Goal: Task Accomplishment & Management: Complete application form

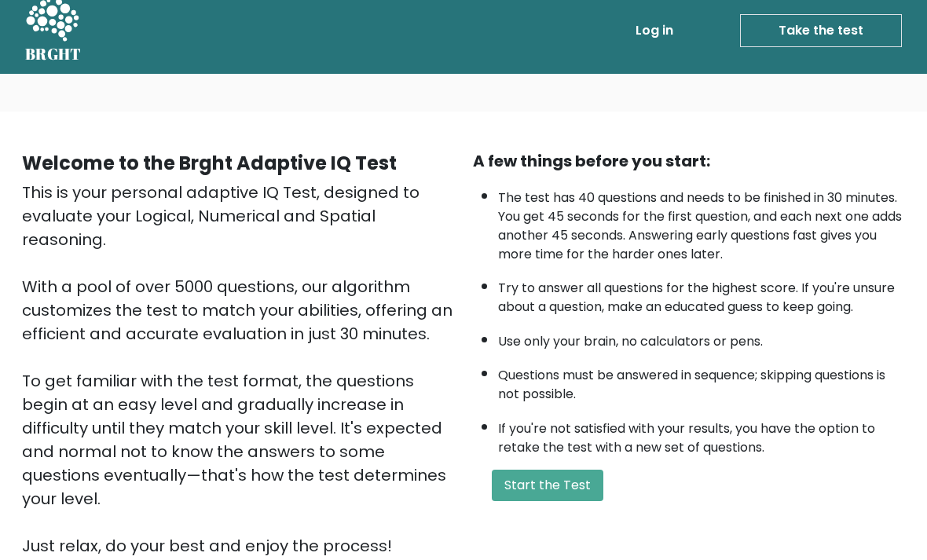
scroll to position [13, 0]
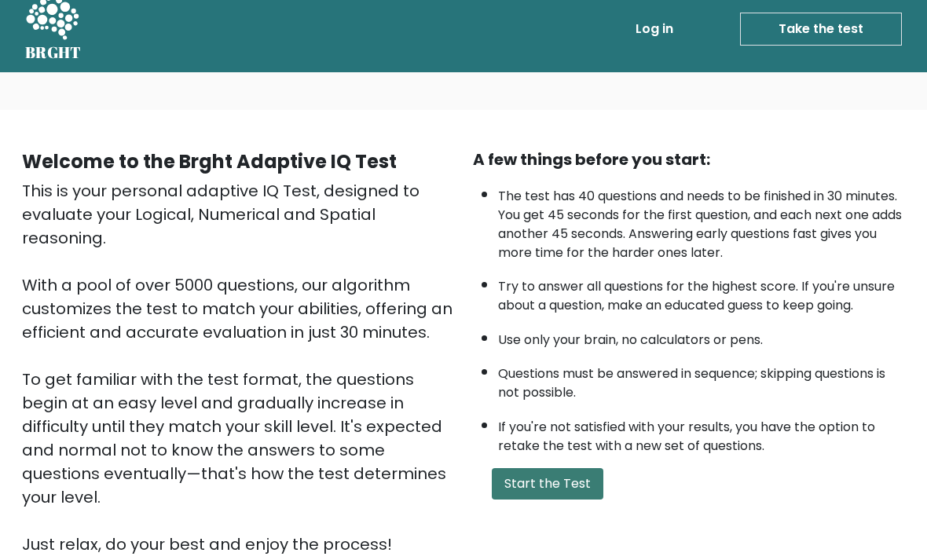
click at [589, 500] on button "Start the Test" at bounding box center [548, 484] width 112 height 31
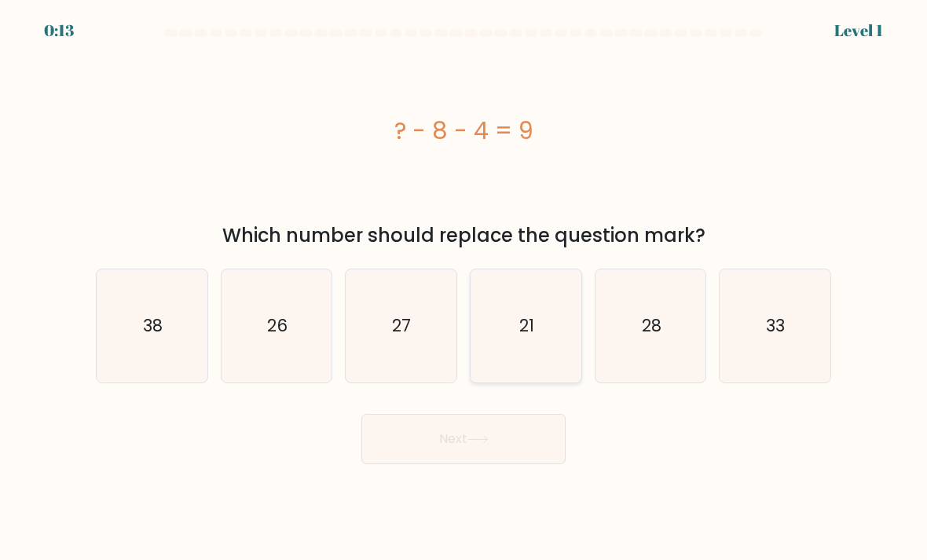
click at [549, 363] on icon "21" at bounding box center [525, 326] width 111 height 111
click at [464, 288] on input "d. 21" at bounding box center [463, 284] width 1 height 8
radio input "true"
click at [537, 459] on button "Next" at bounding box center [463, 439] width 204 height 50
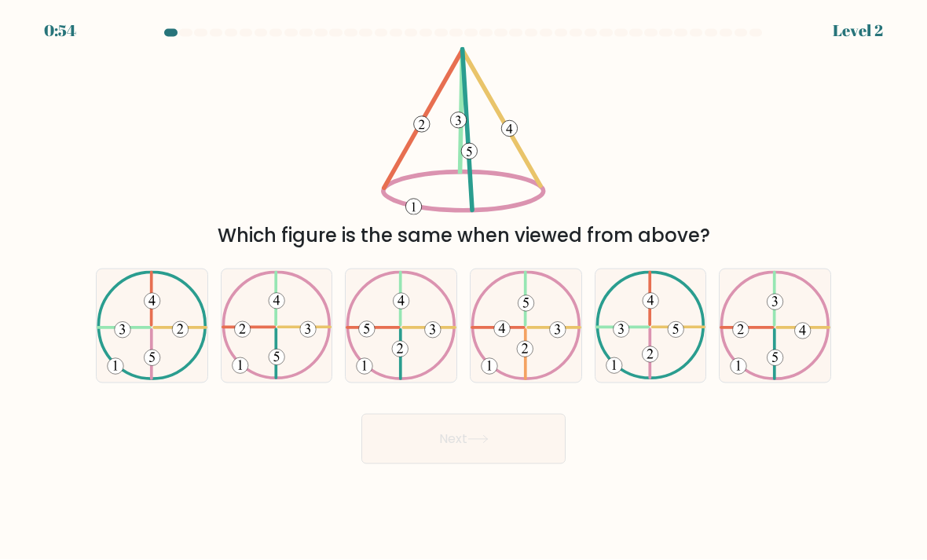
scroll to position [21, 0]
click at [823, 455] on div "Next" at bounding box center [463, 433] width 754 height 62
click at [284, 344] on icon at bounding box center [276, 325] width 111 height 109
click at [463, 288] on input "b." at bounding box center [463, 284] width 1 height 8
radio input "true"
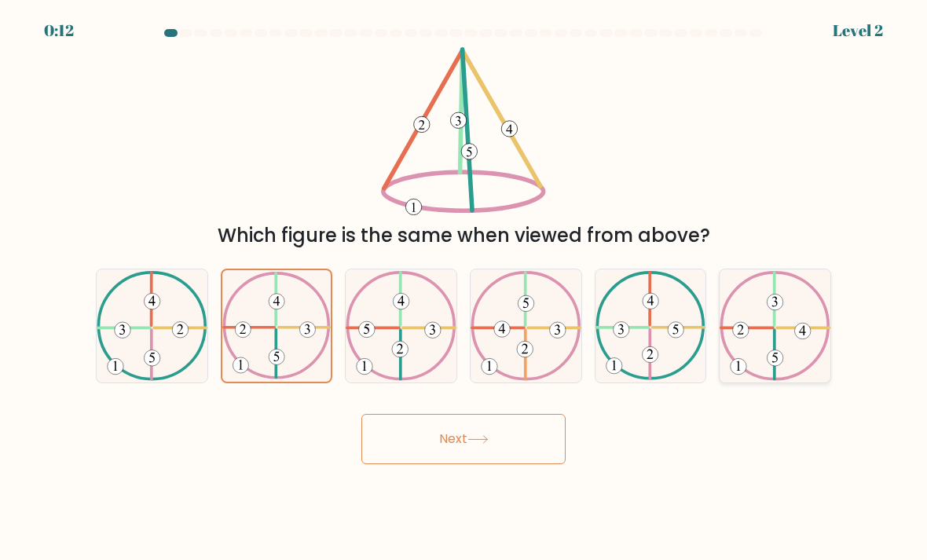
click at [774, 330] on 423 at bounding box center [774, 354] width 0 height 49
click at [464, 288] on input "f." at bounding box center [463, 284] width 1 height 8
radio input "true"
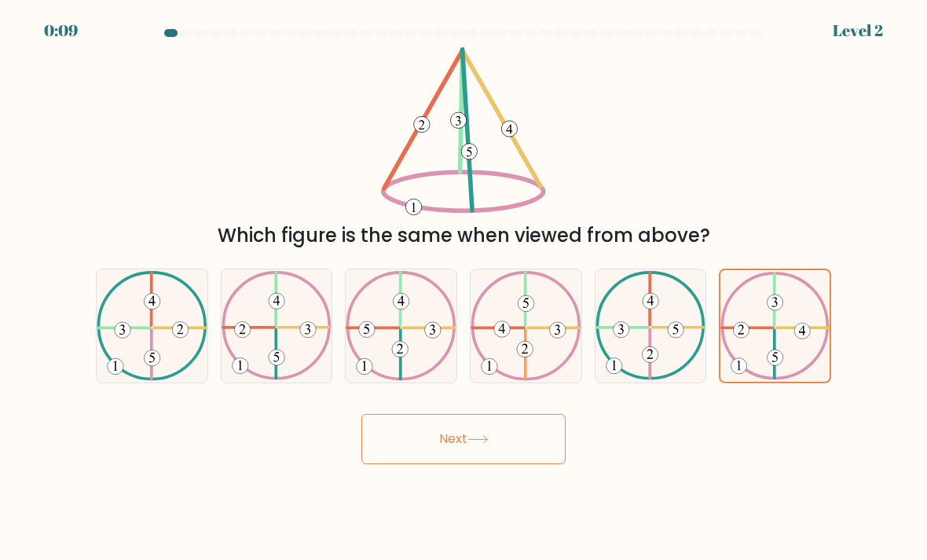
click at [521, 432] on button "Next" at bounding box center [463, 439] width 204 height 50
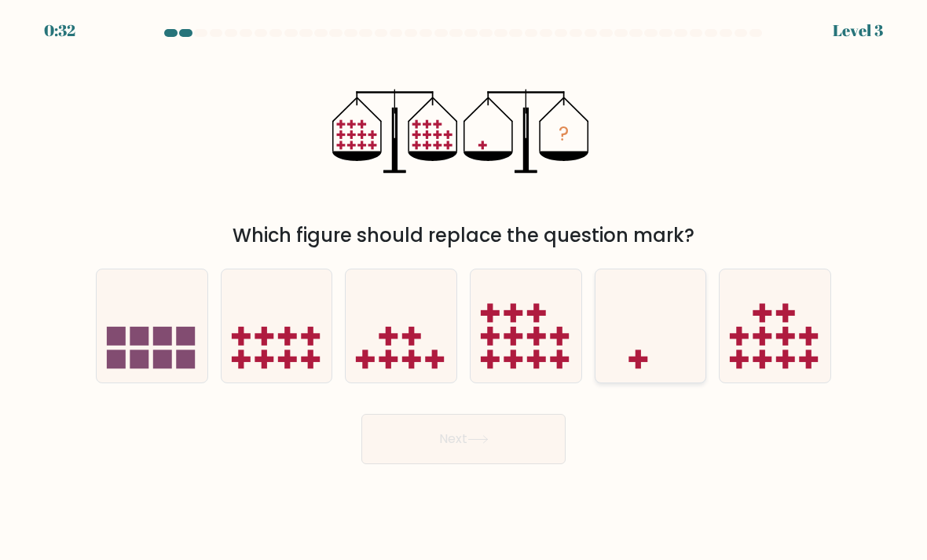
click at [653, 339] on icon at bounding box center [650, 326] width 111 height 92
click at [464, 288] on input "e." at bounding box center [463, 284] width 1 height 8
radio input "true"
click at [518, 436] on button "Next" at bounding box center [463, 439] width 204 height 50
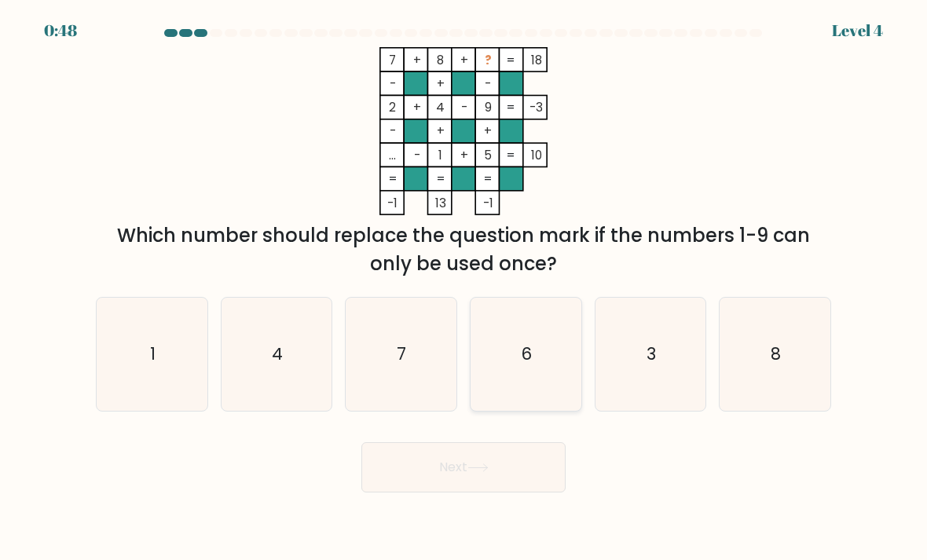
click at [534, 374] on icon "6" at bounding box center [525, 354] width 111 height 111
click at [464, 288] on input "d. 6" at bounding box center [463, 284] width 1 height 8
radio input "true"
click at [663, 378] on icon "3" at bounding box center [650, 354] width 111 height 111
click at [464, 288] on input "e. 3" at bounding box center [463, 284] width 1 height 8
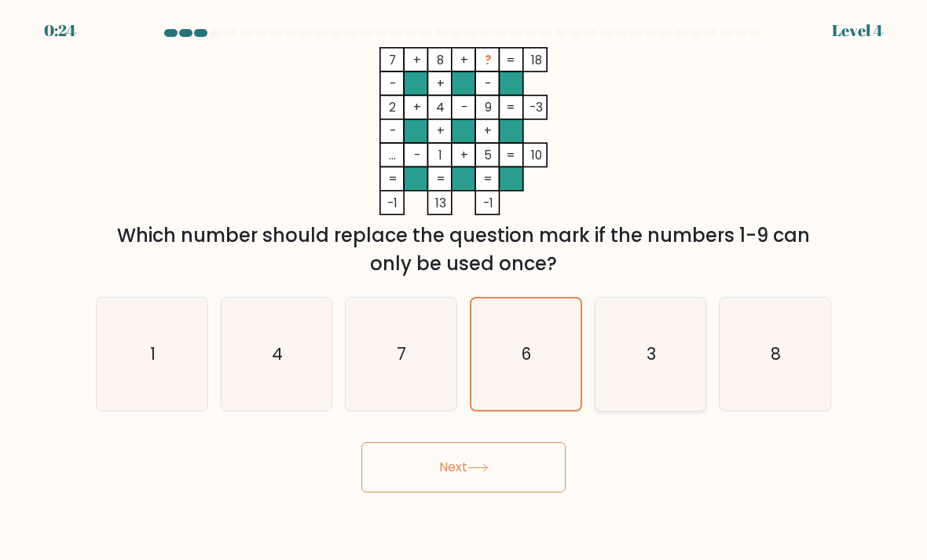
radio input "true"
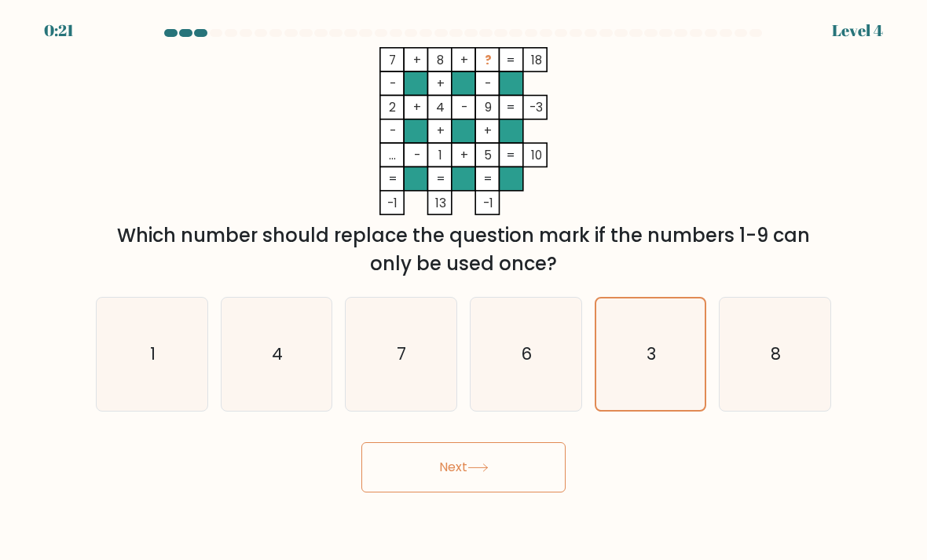
click at [499, 459] on button "Next" at bounding box center [463, 467] width 204 height 50
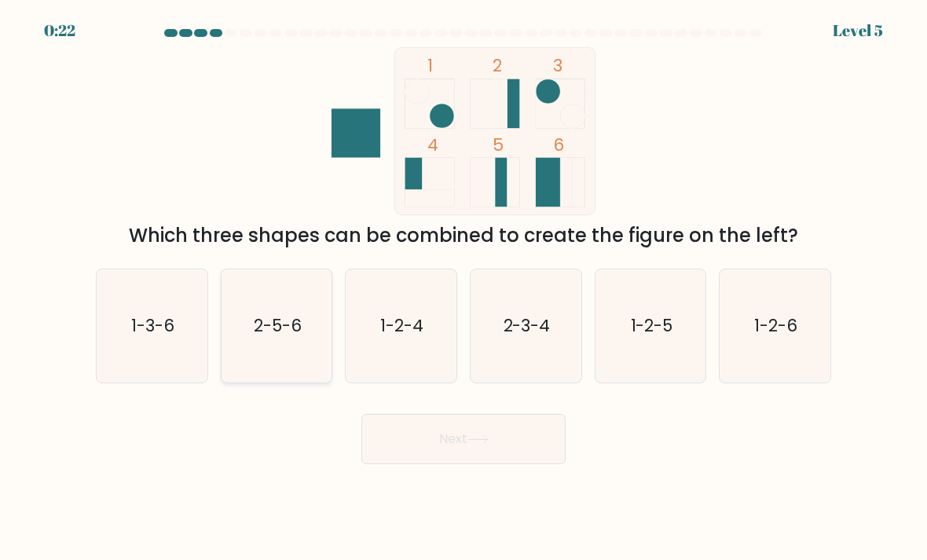
click at [271, 315] on text "2-5-6" at bounding box center [278, 325] width 48 height 23
click at [463, 288] on input "b. 2-5-6" at bounding box center [463, 284] width 1 height 8
radio input "true"
click at [408, 449] on button "Next" at bounding box center [463, 439] width 204 height 50
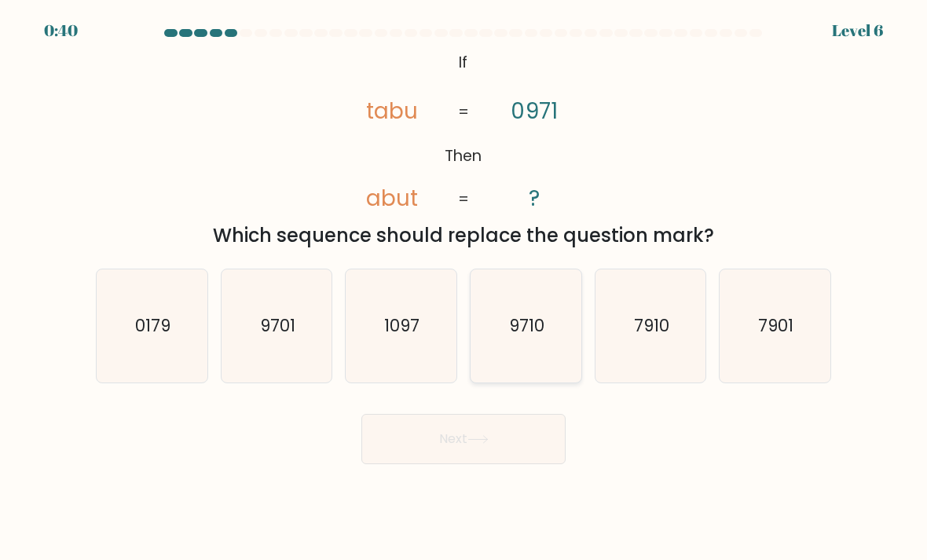
click at [514, 321] on text "9710" at bounding box center [526, 325] width 35 height 23
click at [464, 288] on input "d. 9710" at bounding box center [463, 284] width 1 height 8
radio input "true"
click at [435, 438] on button "Next" at bounding box center [463, 439] width 204 height 50
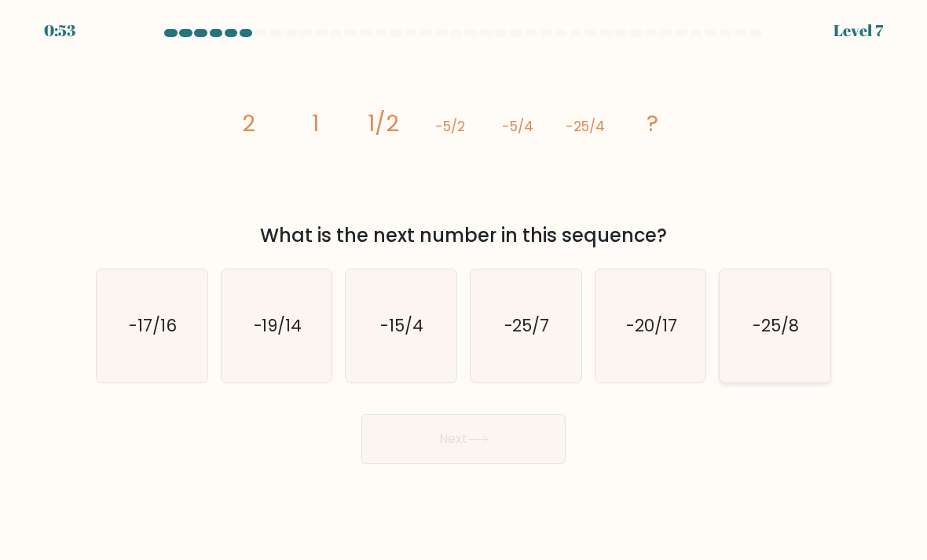
click at [795, 338] on icon "-25/8" at bounding box center [774, 326] width 111 height 111
click at [464, 288] on input "f. -25/8" at bounding box center [463, 284] width 1 height 8
radio input "true"
click at [484, 435] on icon at bounding box center [477, 439] width 21 height 9
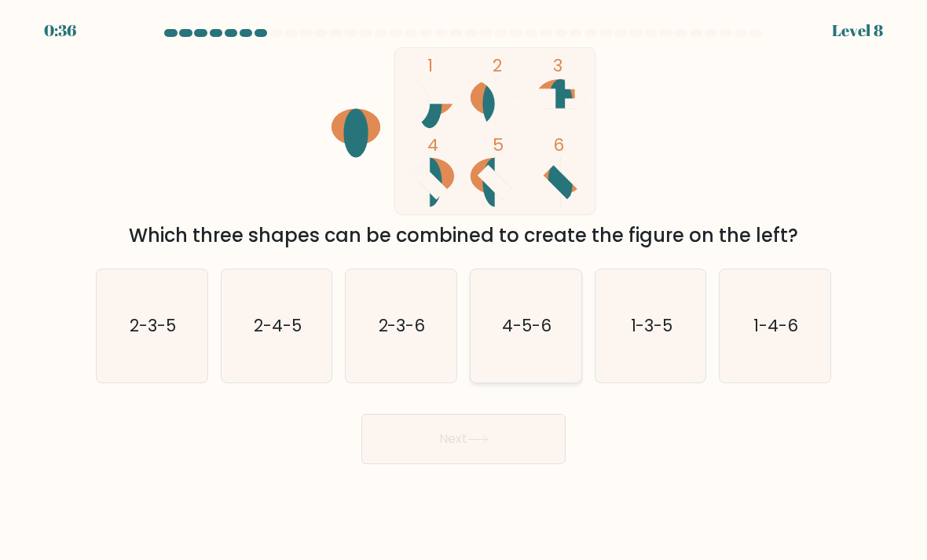
click at [541, 333] on icon "4-5-6" at bounding box center [525, 326] width 111 height 111
click at [464, 288] on input "d. 4-5-6" at bounding box center [463, 284] width 1 height 8
radio input "true"
click at [476, 444] on button "Next" at bounding box center [463, 439] width 204 height 50
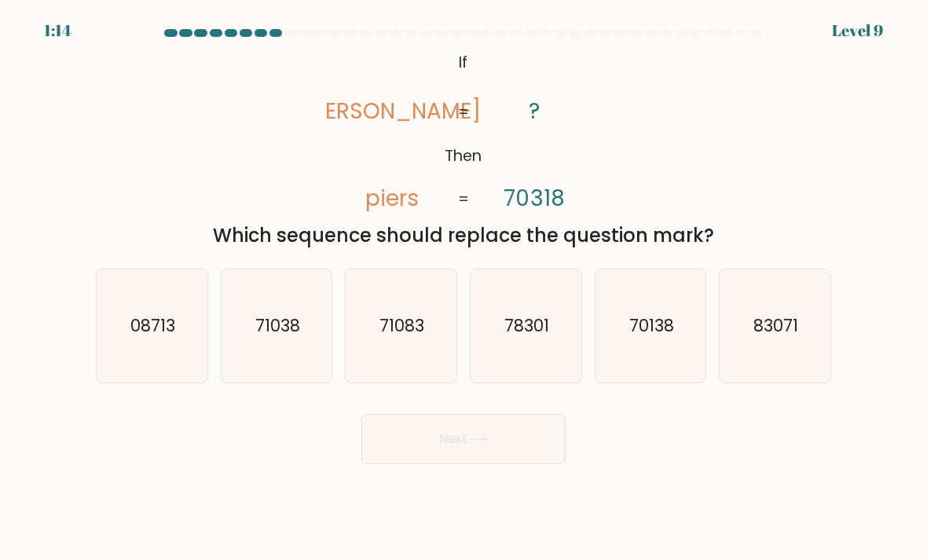
scroll to position [0, 0]
click at [258, 337] on text "71038" at bounding box center [277, 325] width 45 height 23
click at [463, 288] on input "b. 71038" at bounding box center [463, 284] width 1 height 8
radio input "true"
click at [470, 464] on button "Next" at bounding box center [463, 439] width 204 height 50
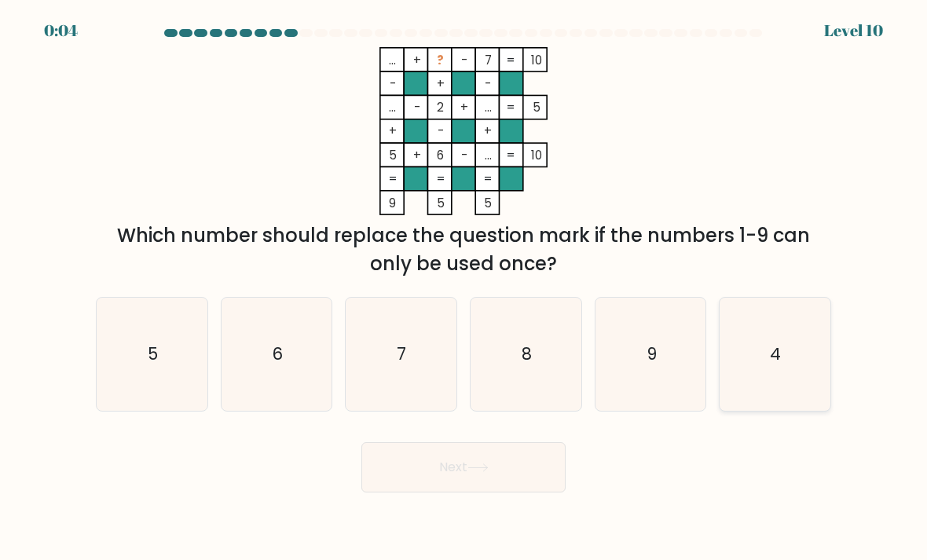
click at [798, 385] on icon "4" at bounding box center [774, 354] width 111 height 111
click at [464, 288] on input "f. 4" at bounding box center [463, 284] width 1 height 8
radio input "true"
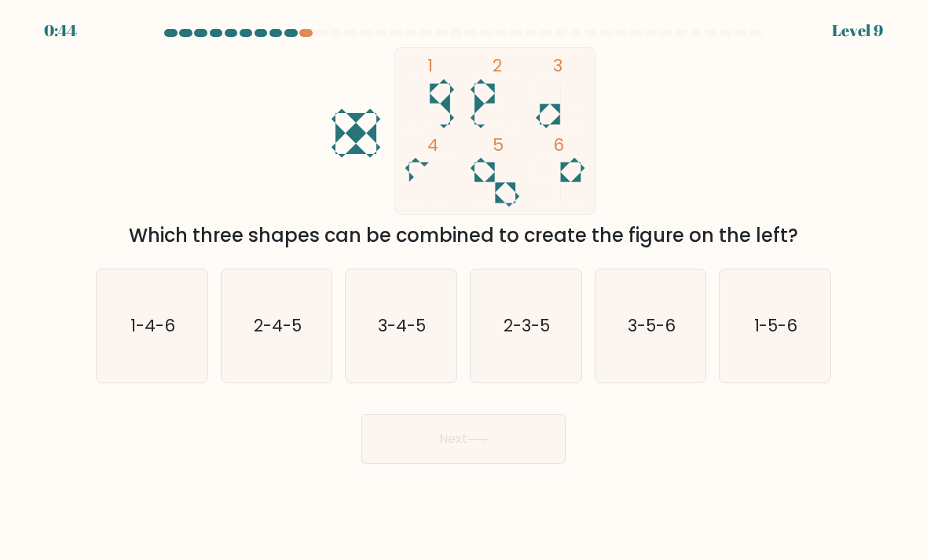
click at [514, 493] on body "0:44 Level 9" at bounding box center [463, 280] width 927 height 560
click at [661, 358] on icon "3-5-6" at bounding box center [650, 326] width 111 height 111
click at [464, 288] on input "e. 3-5-6" at bounding box center [463, 284] width 1 height 8
radio input "true"
click at [514, 463] on button "Next" at bounding box center [463, 439] width 204 height 50
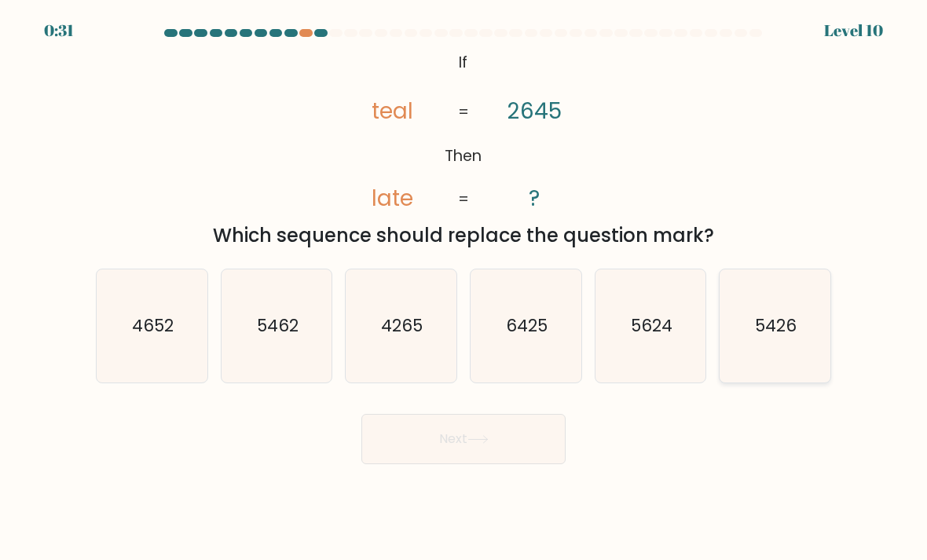
click at [792, 335] on text "5426" at bounding box center [776, 325] width 42 height 23
click at [464, 288] on input "f. 5426" at bounding box center [463, 284] width 1 height 8
radio input "true"
click at [463, 462] on button "Next" at bounding box center [463, 439] width 204 height 50
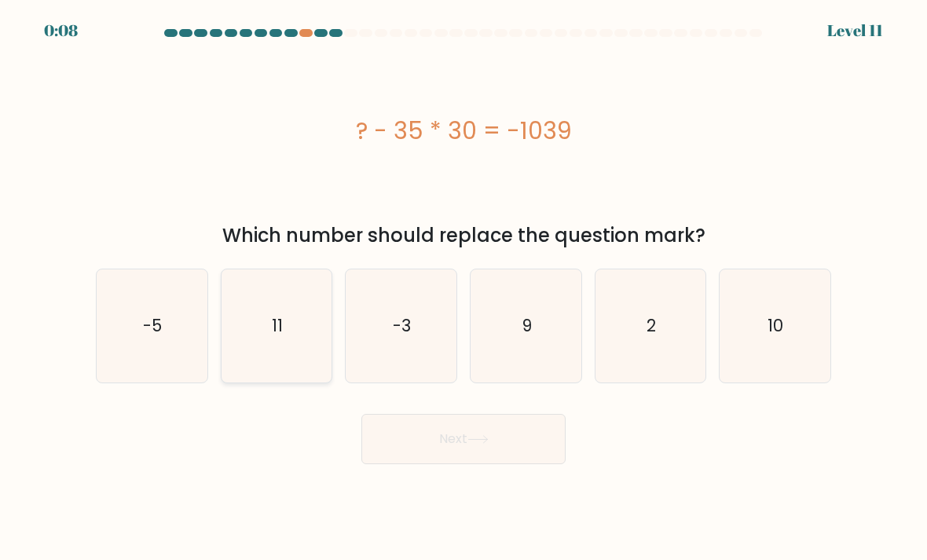
click at [303, 342] on icon "11" at bounding box center [276, 326] width 111 height 111
click at [463, 288] on input "b. 11" at bounding box center [463, 284] width 1 height 8
radio input "true"
click at [493, 464] on button "Next" at bounding box center [463, 439] width 204 height 50
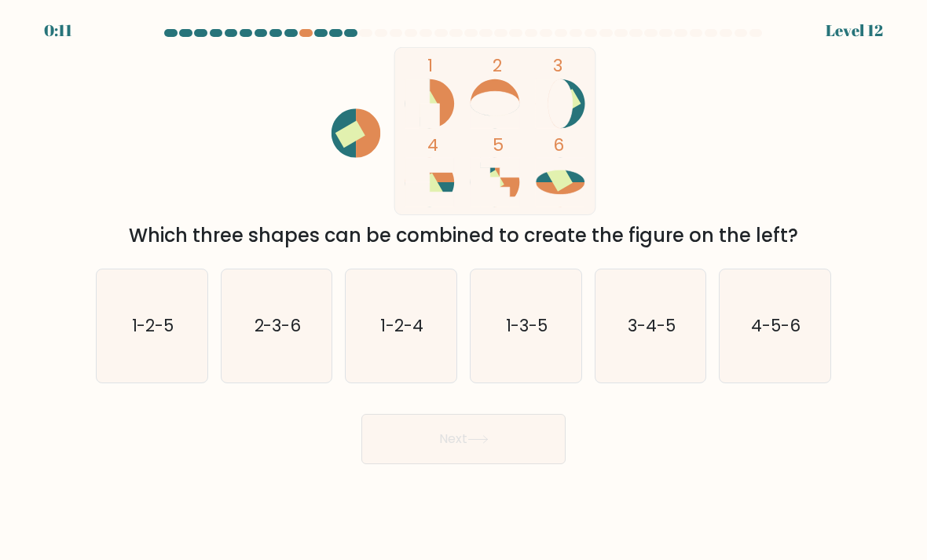
click at [517, 330] on text "1-3-5" at bounding box center [527, 325] width 42 height 23
click at [464, 288] on input "d. 1-3-5" at bounding box center [463, 284] width 1 height 8
radio input "true"
click at [452, 464] on button "Next" at bounding box center [463, 439] width 204 height 50
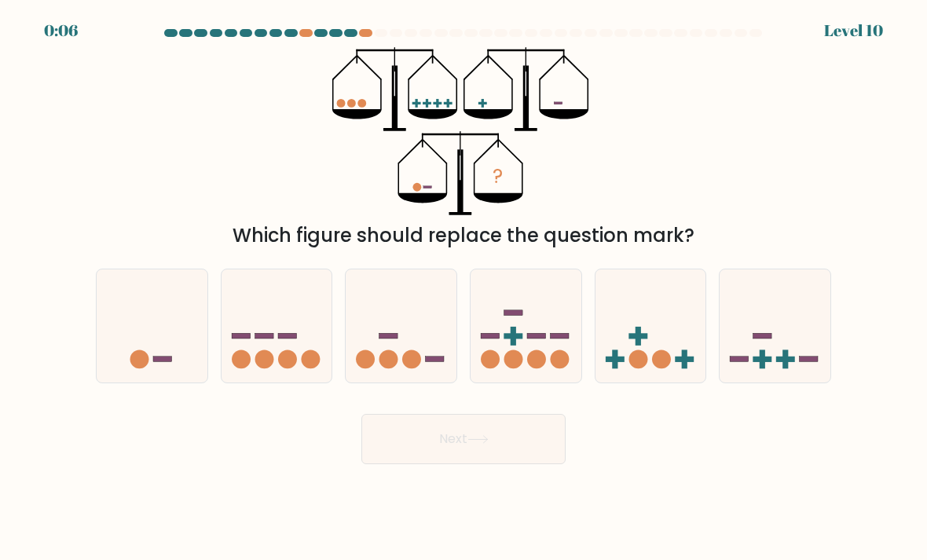
click at [136, 358] on icon at bounding box center [152, 326] width 111 height 92
click at [463, 288] on input "a." at bounding box center [463, 284] width 1 height 8
radio input "true"
click at [411, 462] on button "Next" at bounding box center [463, 439] width 204 height 50
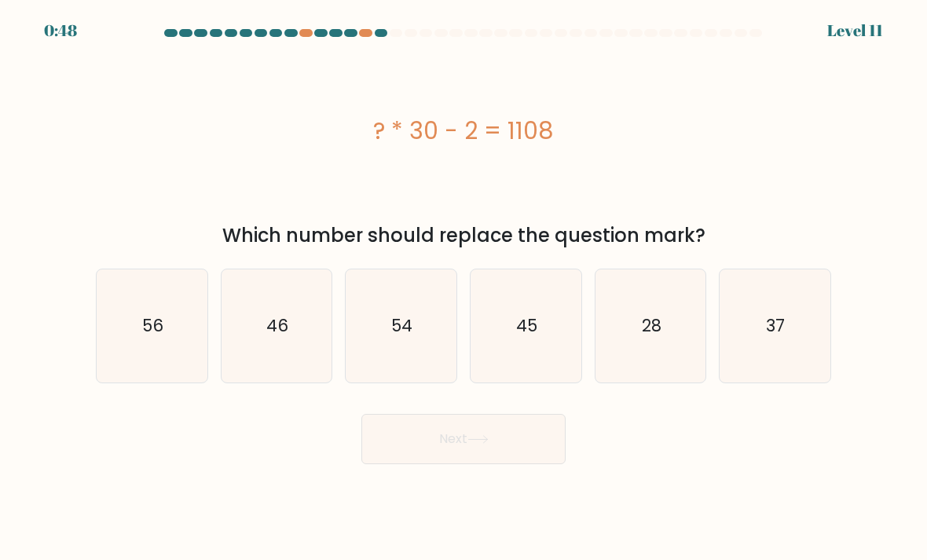
click at [404, 75] on div "? * 30 - 2 = 1108" at bounding box center [463, 131] width 735 height 168
click at [793, 344] on icon "37" at bounding box center [774, 326] width 111 height 111
click at [464, 288] on input "f. 37" at bounding box center [463, 284] width 1 height 8
radio input "true"
click at [492, 464] on button "Next" at bounding box center [463, 439] width 204 height 50
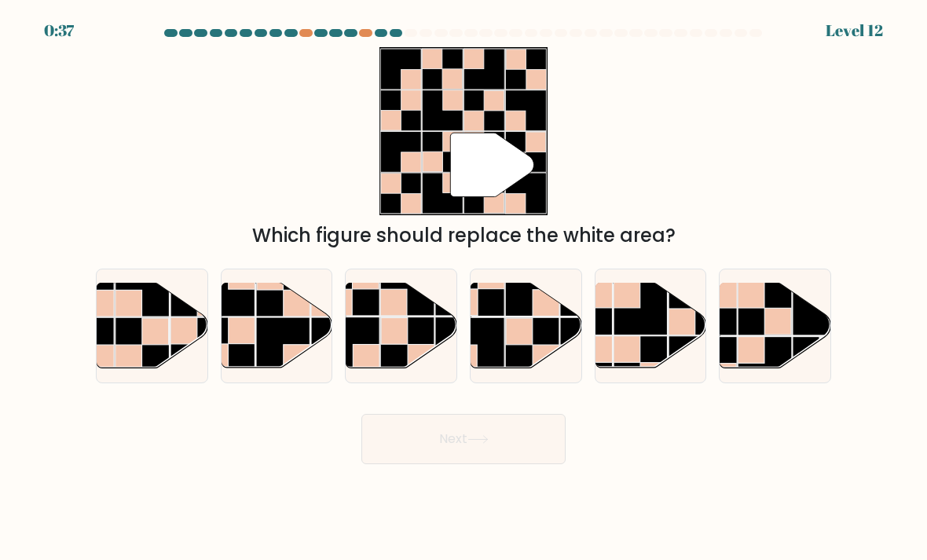
click at [649, 362] on rect at bounding box center [640, 363] width 54 height 54
click at [464, 288] on input "e." at bounding box center [463, 284] width 1 height 8
radio input "true"
click at [472, 444] on icon at bounding box center [477, 439] width 21 height 9
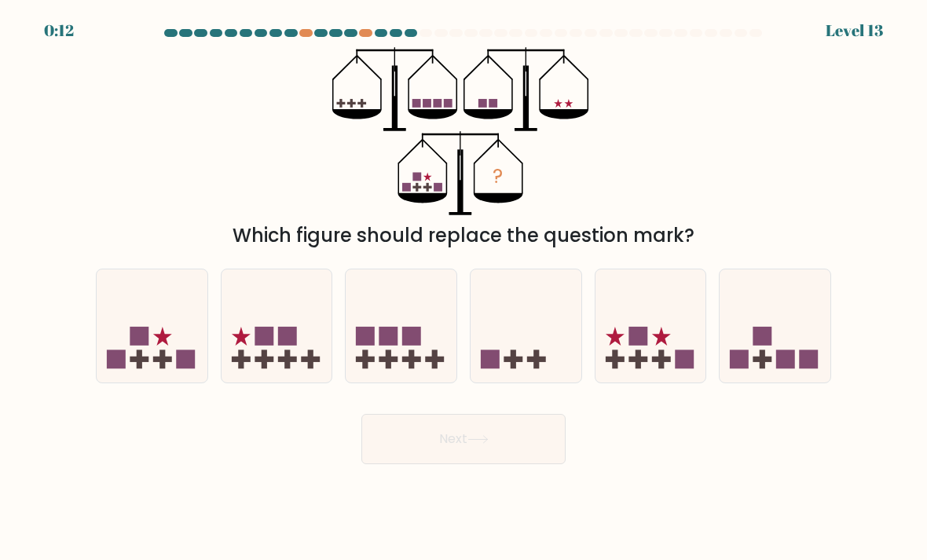
click at [153, 356] on icon at bounding box center [152, 326] width 111 height 92
click at [463, 288] on input "a." at bounding box center [463, 284] width 1 height 8
radio input "true"
click at [488, 464] on button "Next" at bounding box center [463, 439] width 204 height 50
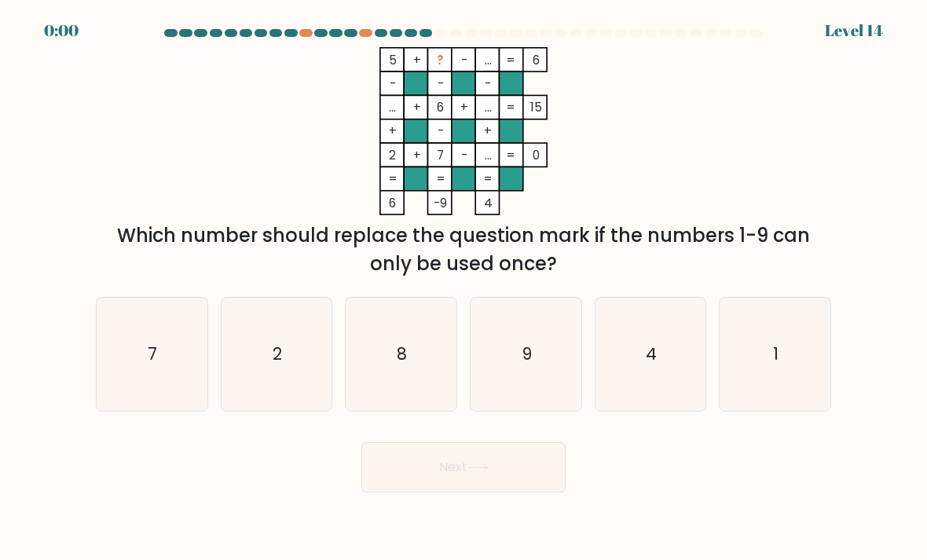
click at [737, 379] on icon "1" at bounding box center [774, 354] width 111 height 111
click at [464, 288] on input "f. 1" at bounding box center [463, 284] width 1 height 8
radio input "true"
click at [528, 485] on button "Next" at bounding box center [463, 467] width 204 height 50
click at [508, 482] on div "Next" at bounding box center [463, 461] width 754 height 62
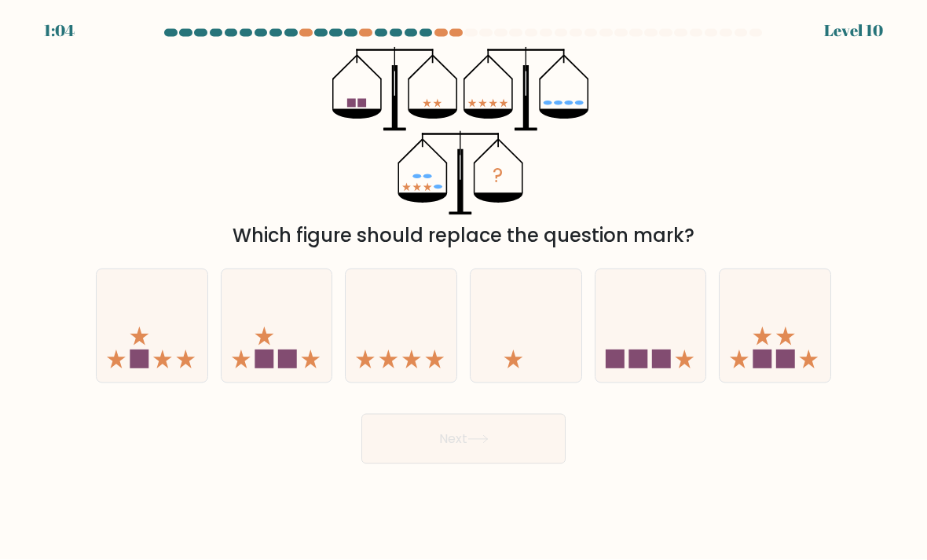
scroll to position [25, 0]
click at [783, 350] on rect at bounding box center [785, 359] width 19 height 19
click at [464, 288] on input "f." at bounding box center [463, 284] width 1 height 8
radio input "true"
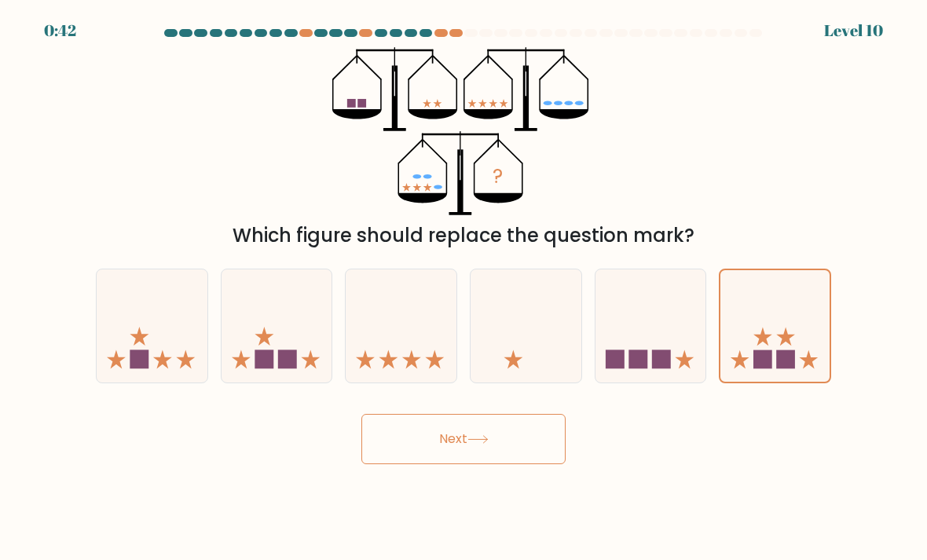
click at [467, 438] on button "Next" at bounding box center [463, 439] width 204 height 50
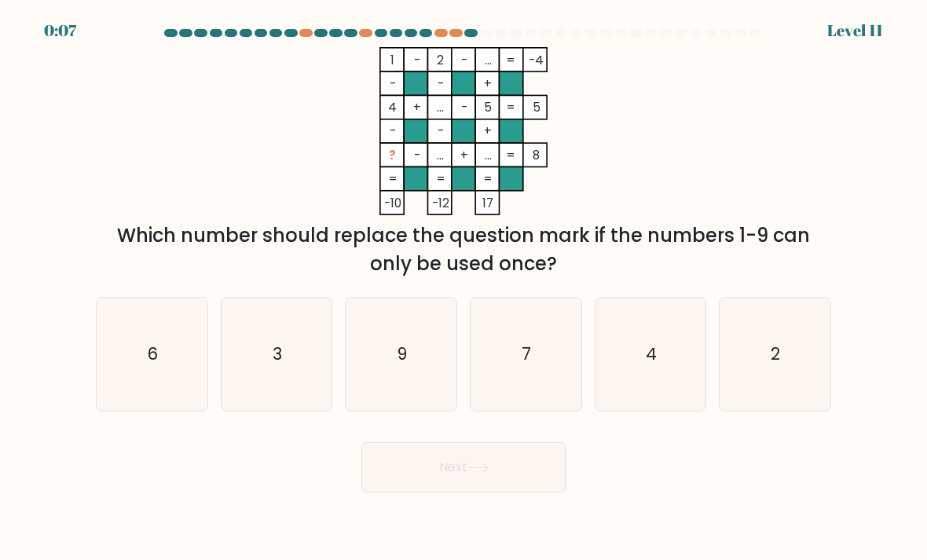
click at [144, 354] on icon "6" at bounding box center [152, 354] width 111 height 111
click at [463, 288] on input "a. 6" at bounding box center [463, 284] width 1 height 8
radio input "true"
click at [463, 470] on button "Next" at bounding box center [463, 467] width 204 height 50
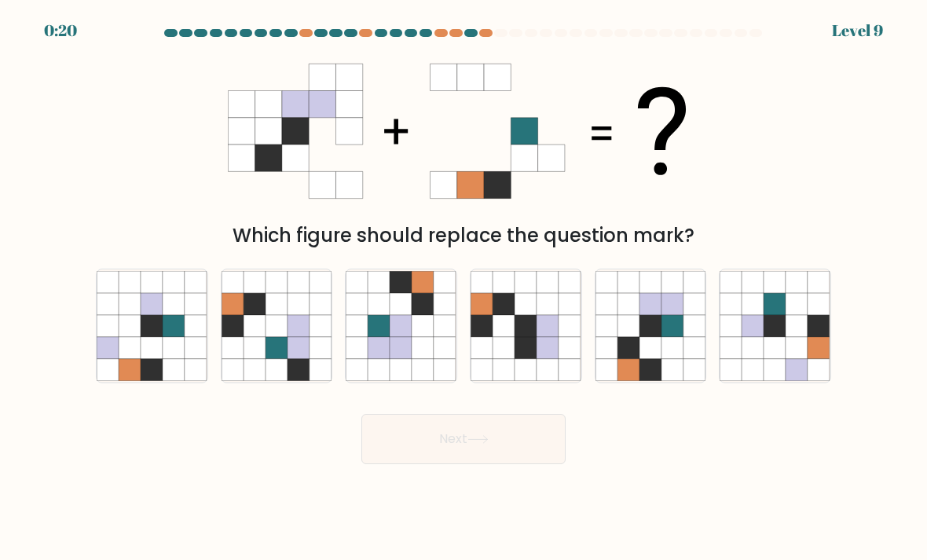
click at [677, 320] on icon at bounding box center [672, 326] width 22 height 22
click at [464, 288] on input "e." at bounding box center [463, 284] width 1 height 8
radio input "true"
click at [503, 444] on button "Next" at bounding box center [463, 439] width 204 height 50
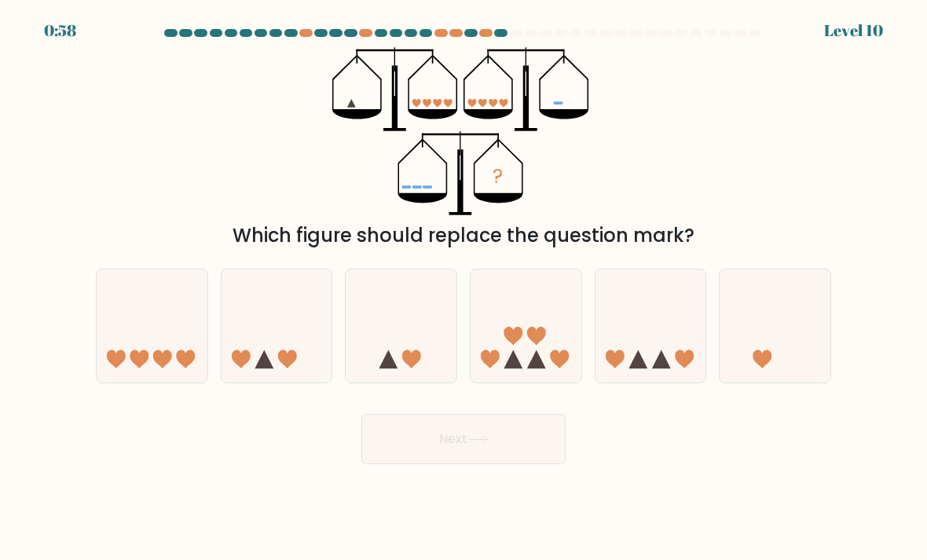
click at [278, 354] on icon at bounding box center [276, 326] width 111 height 92
click at [463, 288] on input "b." at bounding box center [463, 284] width 1 height 8
radio input "true"
click at [455, 432] on button "Next" at bounding box center [463, 439] width 204 height 50
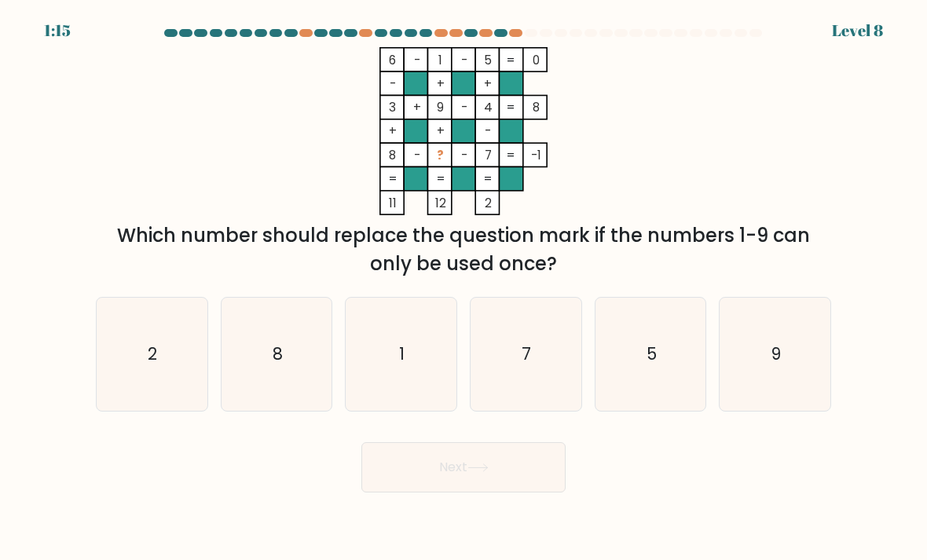
click at [172, 331] on icon "2" at bounding box center [152, 354] width 111 height 111
click at [463, 288] on input "a. 2" at bounding box center [463, 284] width 1 height 8
radio input "true"
click at [452, 463] on button "Next" at bounding box center [463, 467] width 204 height 50
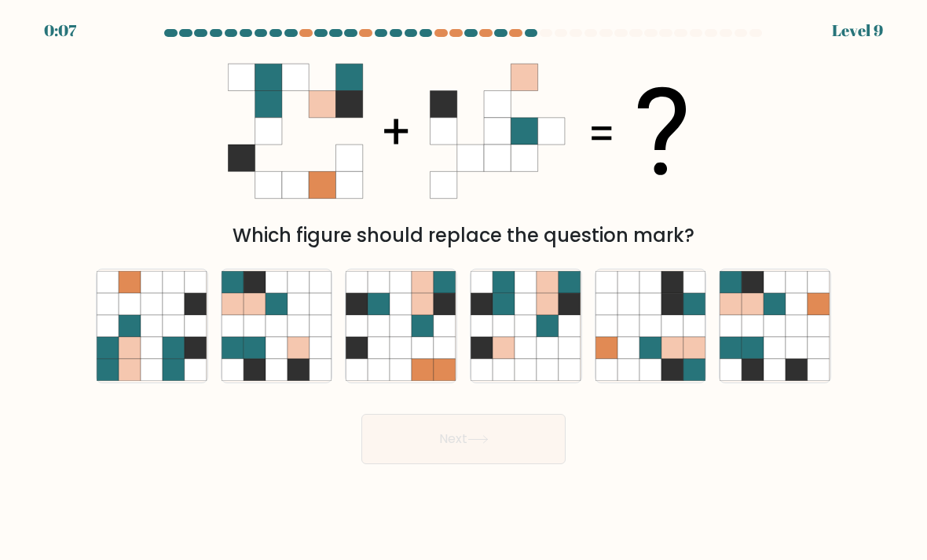
click at [142, 320] on icon at bounding box center [152, 326] width 22 height 22
click at [463, 288] on input "a." at bounding box center [463, 284] width 1 height 8
radio input "true"
click at [491, 439] on button "Next" at bounding box center [463, 439] width 204 height 50
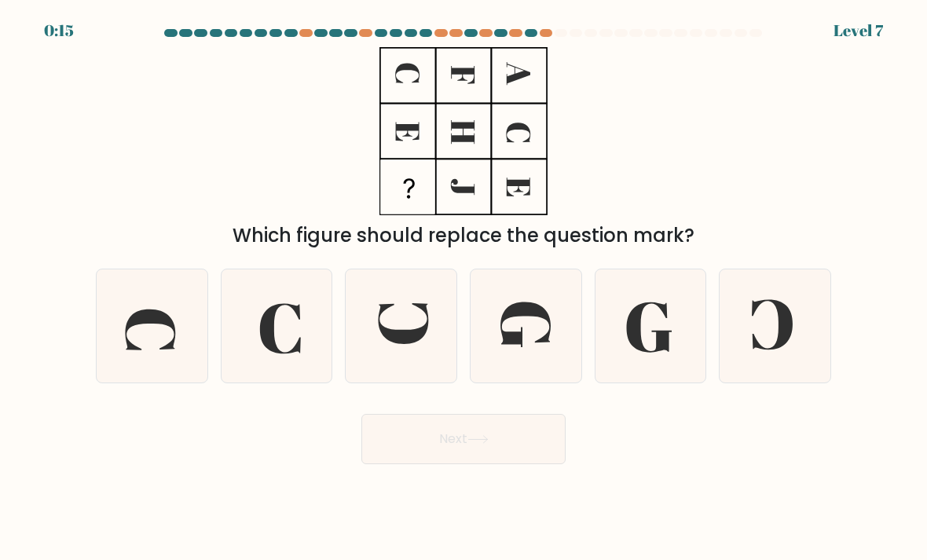
click at [539, 325] on icon at bounding box center [525, 326] width 111 height 111
click at [464, 288] on input "d." at bounding box center [463, 284] width 1 height 8
radio input "true"
click at [479, 435] on icon at bounding box center [477, 439] width 21 height 9
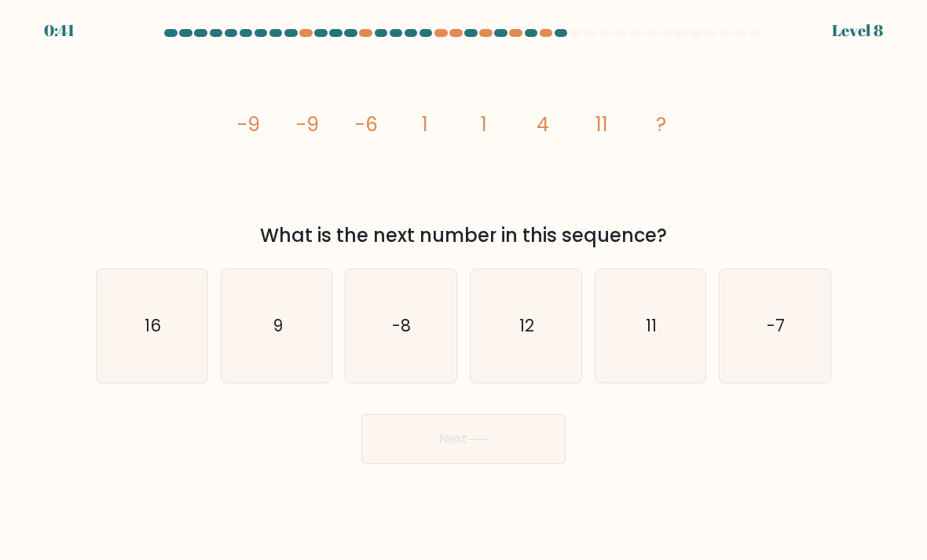
click at [659, 341] on icon "11" at bounding box center [650, 326] width 111 height 111
click at [464, 288] on input "e. 11" at bounding box center [463, 284] width 1 height 8
radio input "true"
click at [485, 437] on button "Next" at bounding box center [463, 439] width 204 height 50
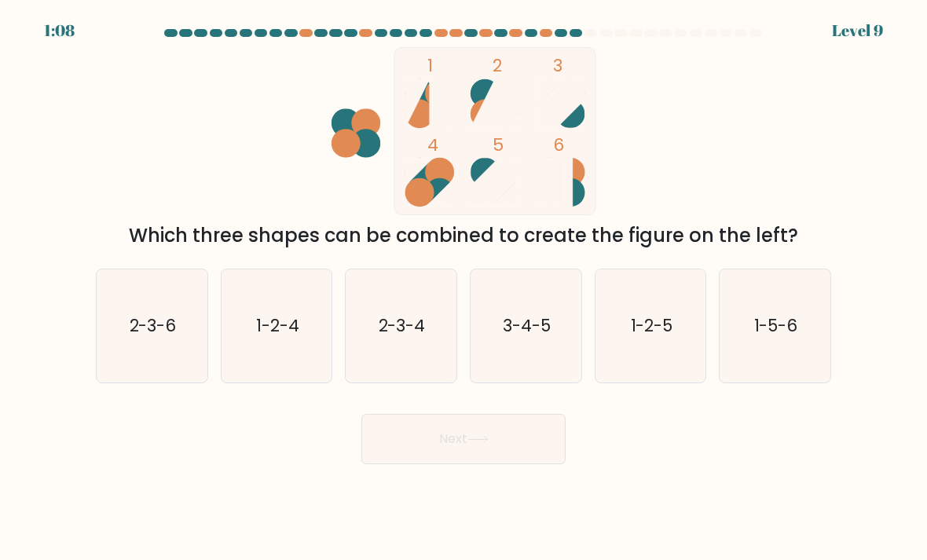
click at [535, 324] on text "3-4-5" at bounding box center [527, 325] width 48 height 23
click at [464, 288] on input "d. 3-4-5" at bounding box center [463, 284] width 1 height 8
radio input "true"
click at [469, 433] on button "Next" at bounding box center [463, 439] width 204 height 50
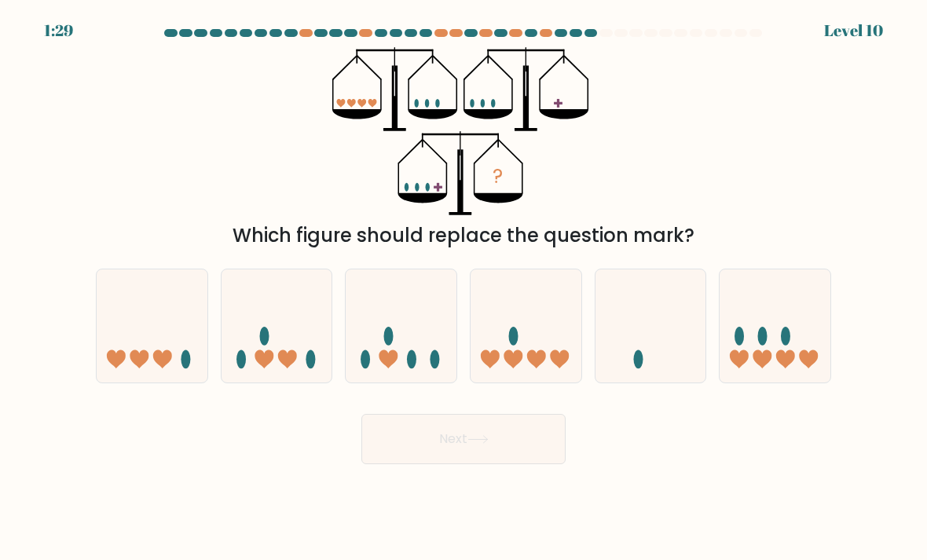
click at [773, 320] on icon at bounding box center [774, 326] width 111 height 92
click at [464, 288] on input "f." at bounding box center [463, 284] width 1 height 8
radio input "true"
click at [440, 438] on button "Next" at bounding box center [463, 439] width 204 height 50
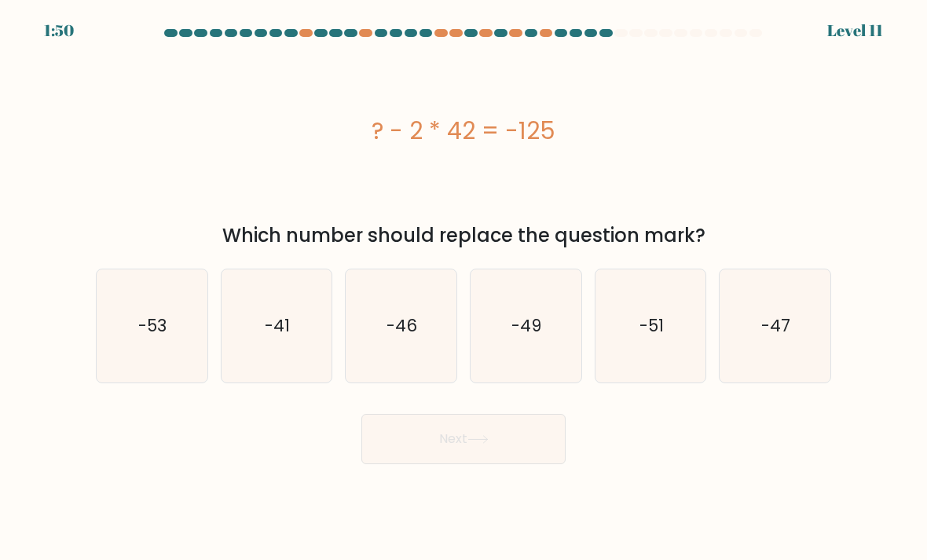
click at [275, 315] on text "-41" at bounding box center [277, 325] width 25 height 23
click at [463, 288] on input "b. -41" at bounding box center [463, 284] width 1 height 8
radio input "true"
click at [465, 437] on button "Next" at bounding box center [463, 439] width 204 height 50
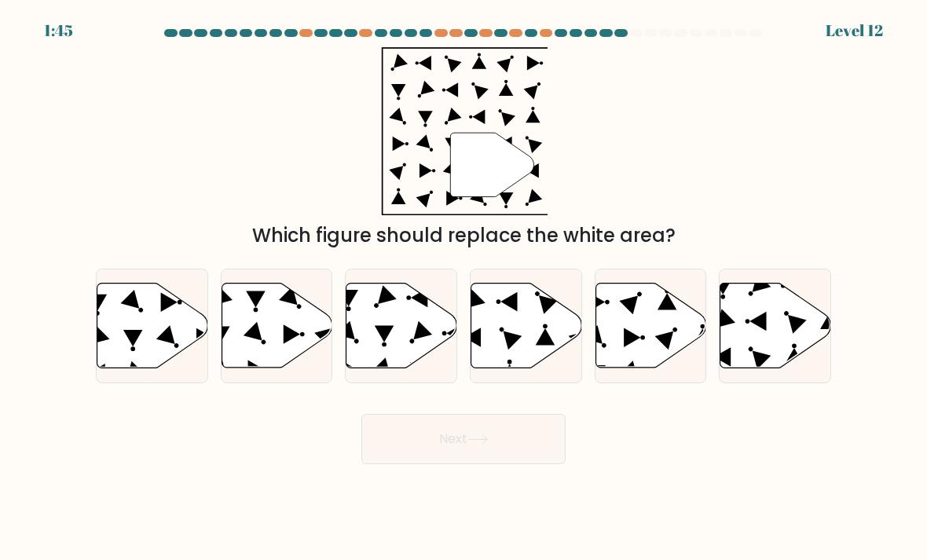
click at [416, 312] on icon at bounding box center [401, 325] width 111 height 85
click at [463, 288] on input "c." at bounding box center [463, 284] width 1 height 8
radio input "true"
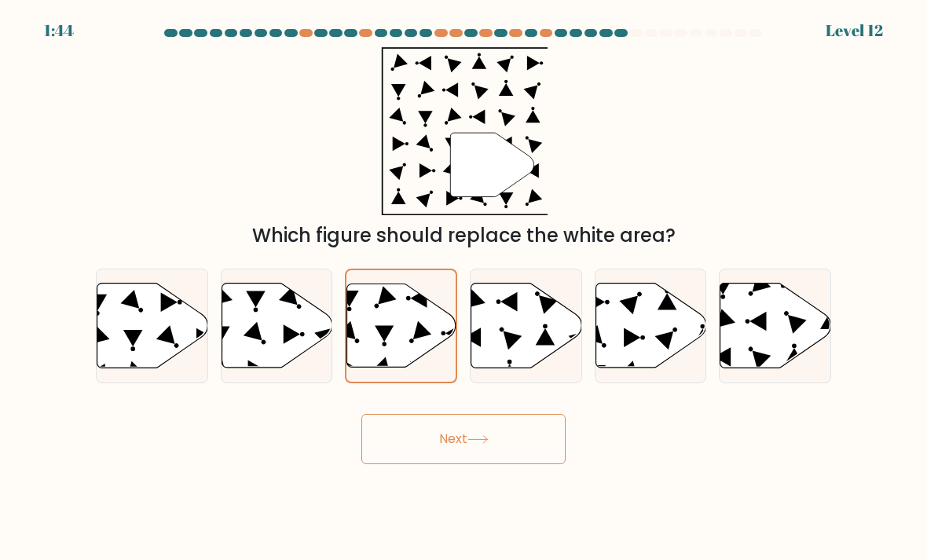
click at [487, 435] on icon at bounding box center [477, 439] width 21 height 9
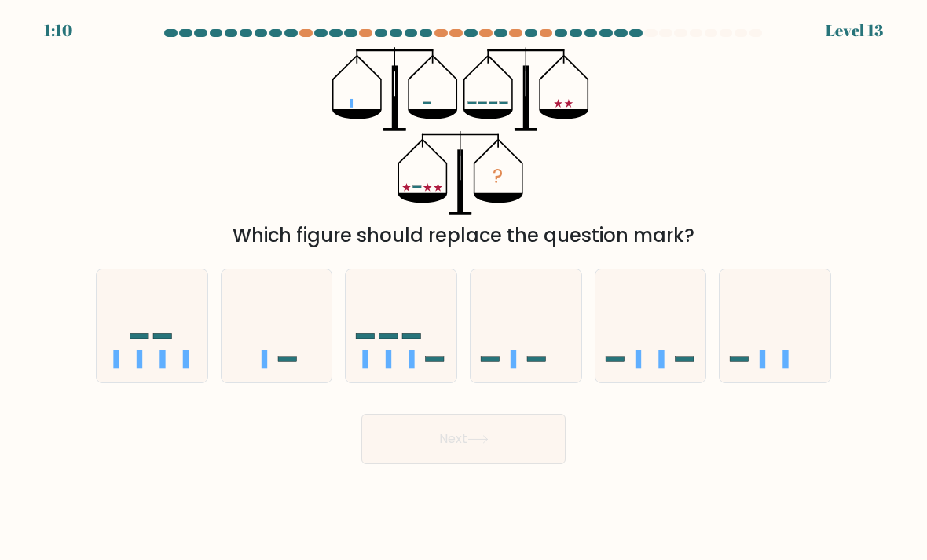
click at [170, 333] on icon at bounding box center [152, 326] width 111 height 92
click at [463, 288] on input "a." at bounding box center [463, 284] width 1 height 8
radio input "true"
click at [487, 436] on icon at bounding box center [477, 439] width 19 height 7
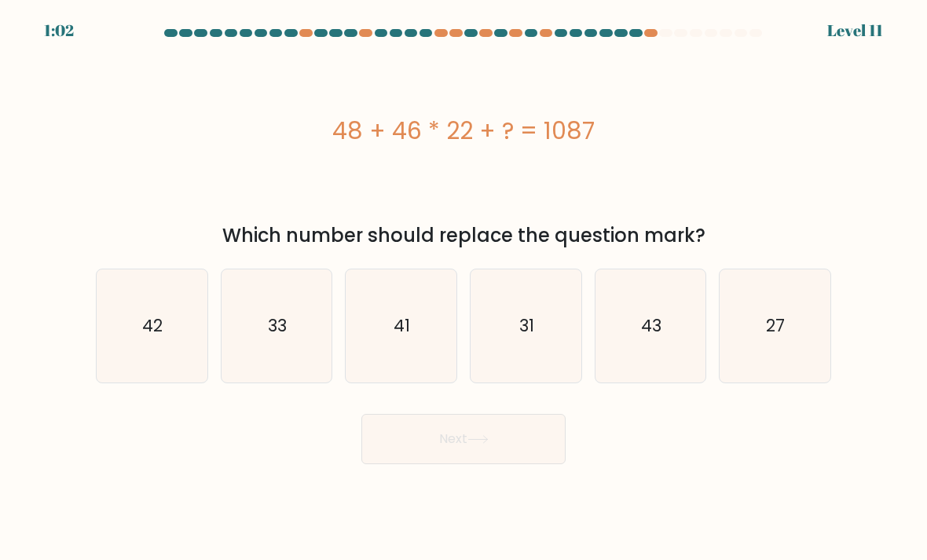
click at [788, 314] on icon "27" at bounding box center [774, 326] width 111 height 111
click at [464, 288] on input "f. 27" at bounding box center [463, 284] width 1 height 8
radio input "true"
click at [485, 438] on button "Next" at bounding box center [463, 439] width 204 height 50
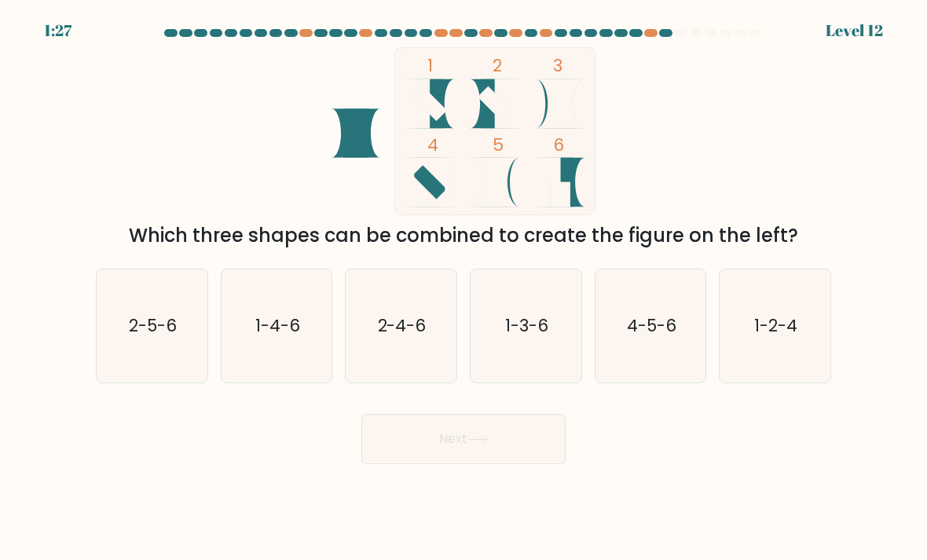
click at [777, 297] on icon "1-2-4" at bounding box center [774, 326] width 111 height 111
click at [464, 288] on input "f. 1-2-4" at bounding box center [463, 284] width 1 height 8
radio input "true"
click at [478, 441] on button "Next" at bounding box center [463, 439] width 204 height 50
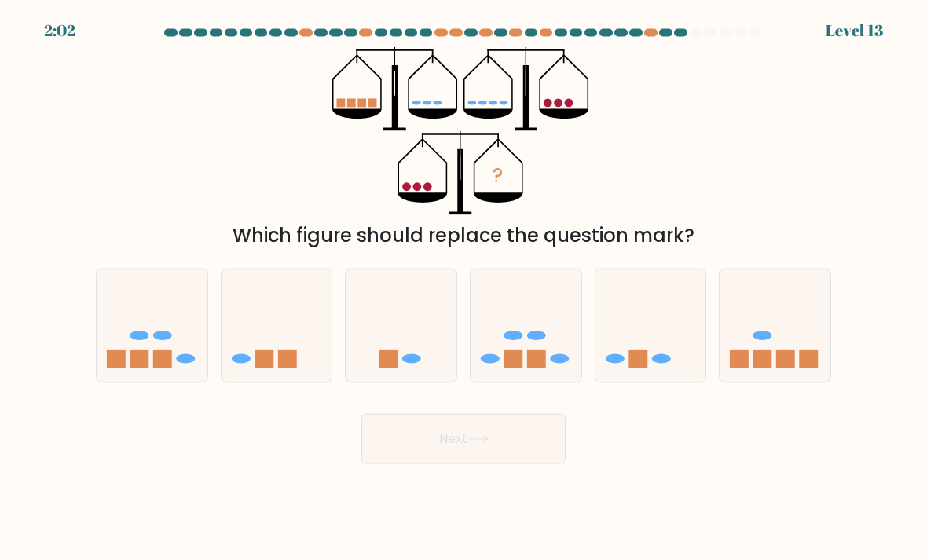
scroll to position [0, 0]
click at [781, 358] on icon at bounding box center [774, 326] width 111 height 92
click at [464, 288] on input "f." at bounding box center [463, 284] width 1 height 8
radio input "true"
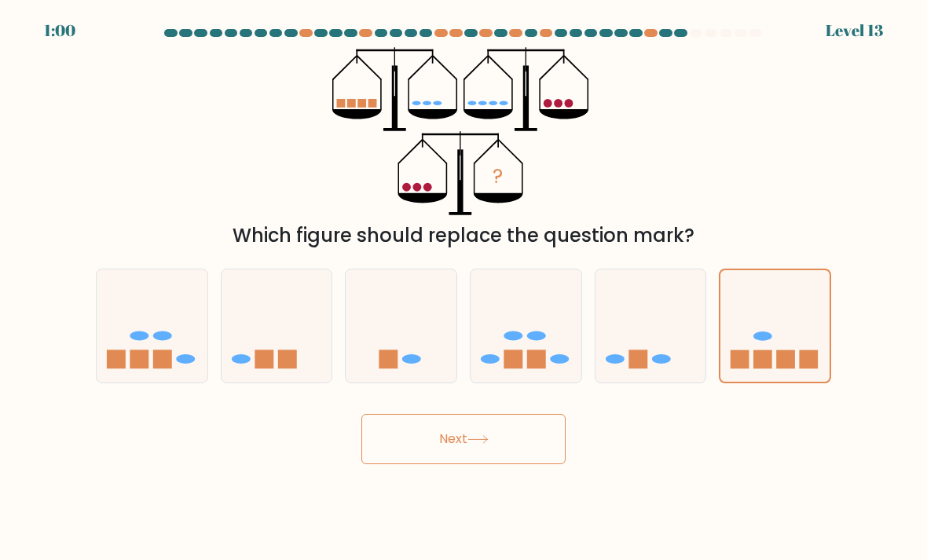
click at [499, 457] on button "Next" at bounding box center [463, 439] width 204 height 50
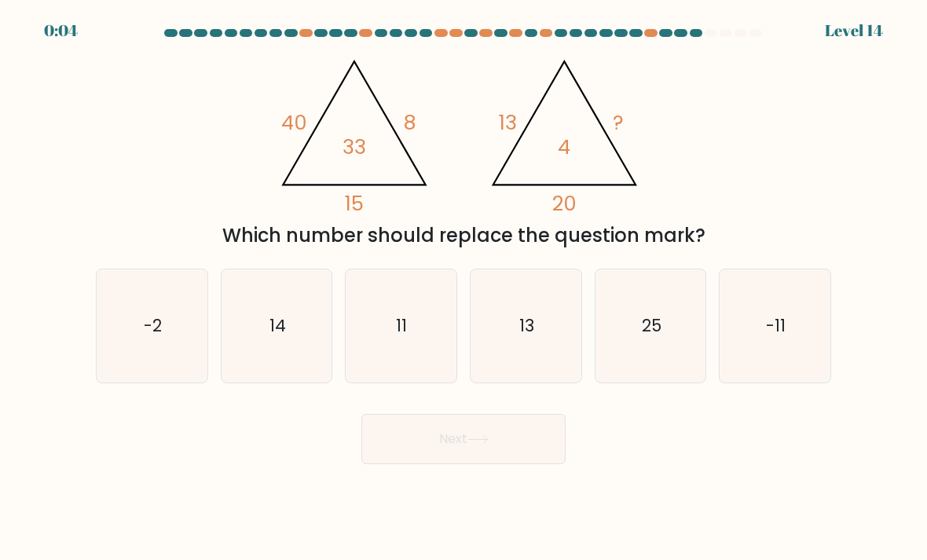
click at [400, 358] on icon "11" at bounding box center [401, 326] width 111 height 111
click at [463, 288] on input "c. 11" at bounding box center [463, 284] width 1 height 8
radio input "true"
click at [470, 464] on button "Next" at bounding box center [463, 439] width 204 height 50
click at [467, 461] on button "Next" at bounding box center [463, 439] width 204 height 50
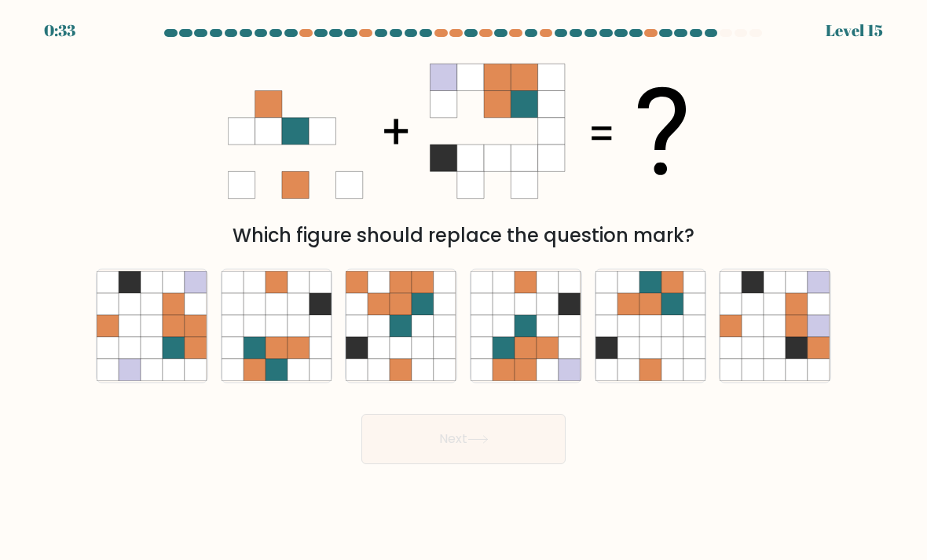
click at [531, 359] on icon at bounding box center [525, 348] width 22 height 22
click at [464, 288] on input "d." at bounding box center [463, 284] width 1 height 8
radio input "true"
click at [493, 459] on button "Next" at bounding box center [463, 439] width 204 height 50
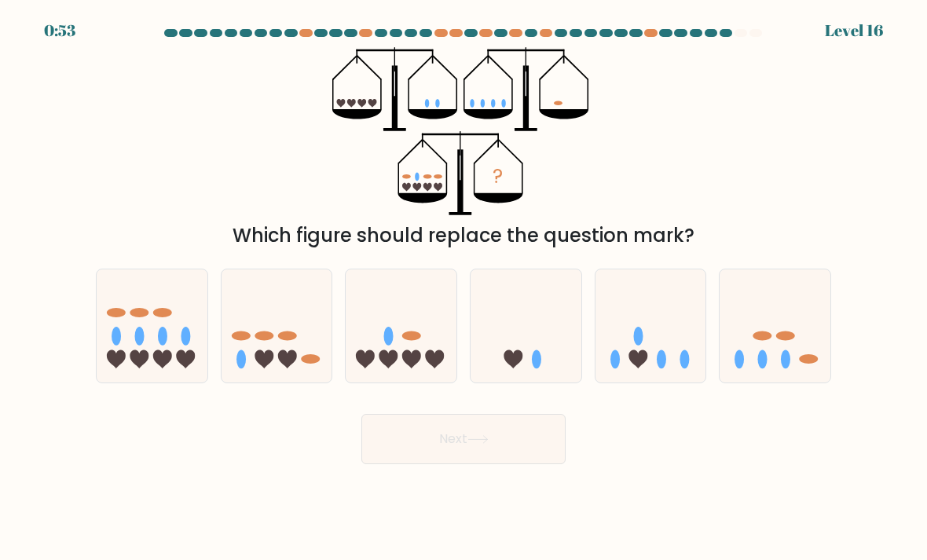
click at [148, 336] on icon at bounding box center [152, 326] width 111 height 92
click at [463, 288] on input "a." at bounding box center [463, 284] width 1 height 8
radio input "true"
click at [463, 463] on button "Next" at bounding box center [463, 439] width 204 height 50
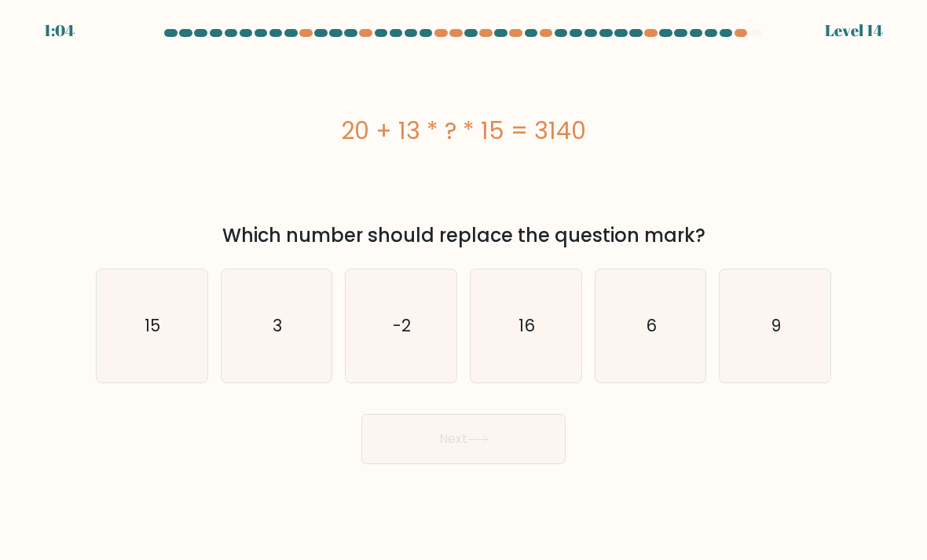
click at [531, 336] on text "16" at bounding box center [526, 325] width 16 height 23
click at [464, 288] on input "d. 16" at bounding box center [463, 284] width 1 height 8
radio input "true"
click at [507, 455] on button "Next" at bounding box center [463, 439] width 204 height 50
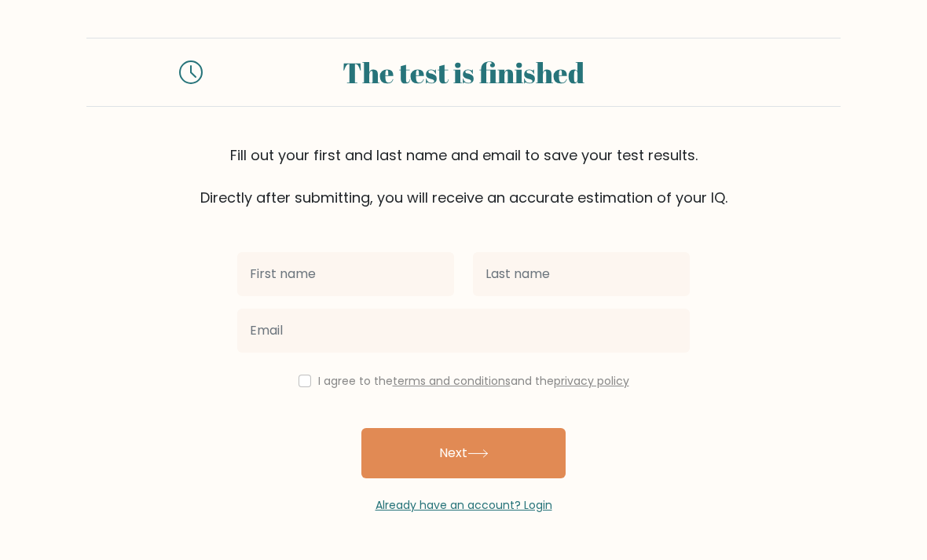
click at [331, 294] on input "text" at bounding box center [345, 274] width 217 height 44
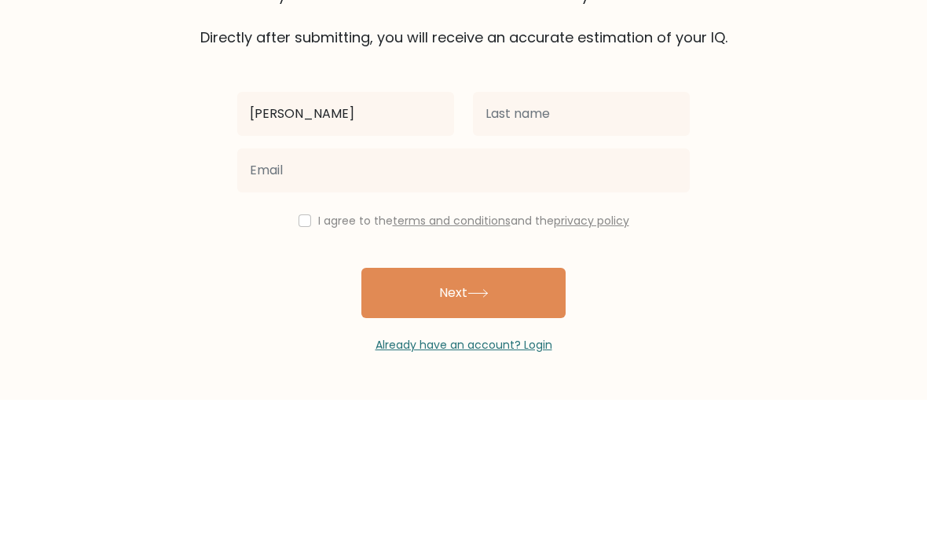
scroll to position [50, 0]
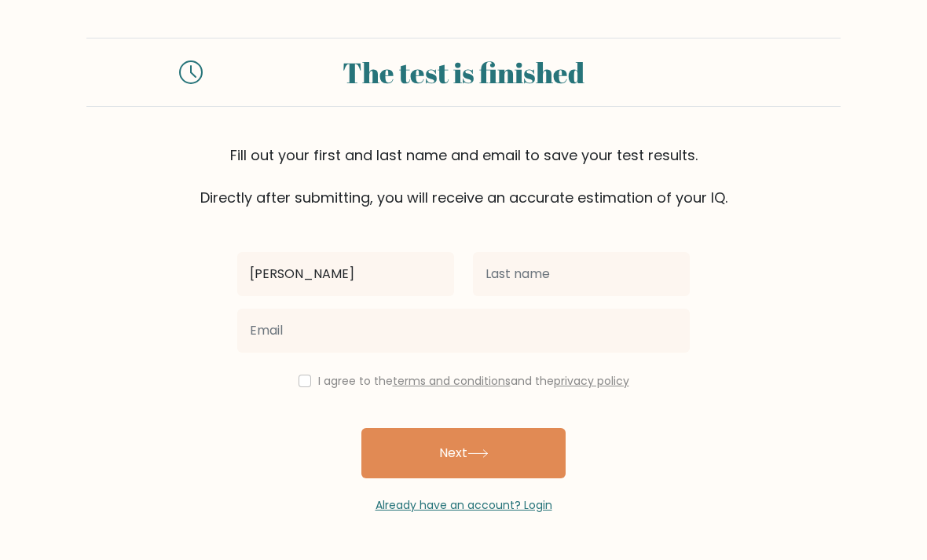
type input "[PERSON_NAME]"
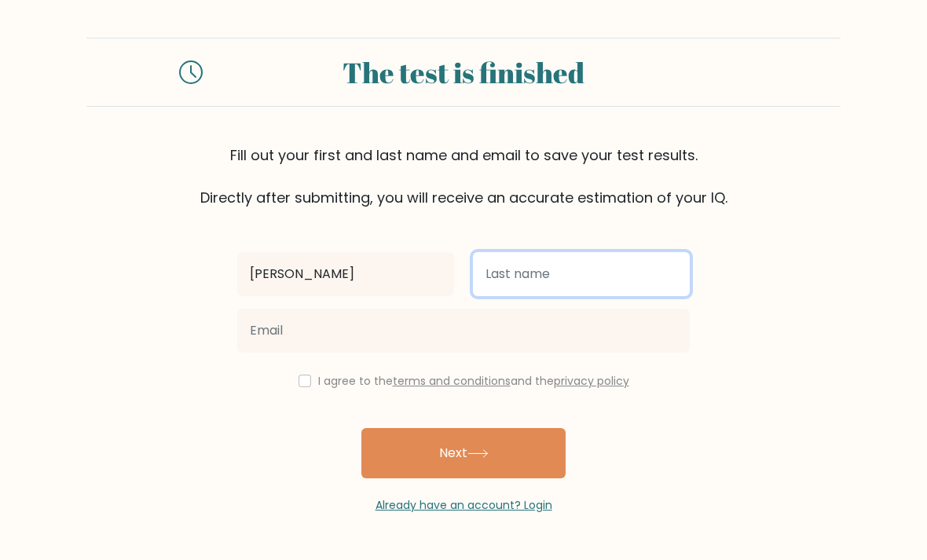
click at [585, 252] on input "text" at bounding box center [581, 274] width 217 height 44
type input "[PERSON_NAME]"
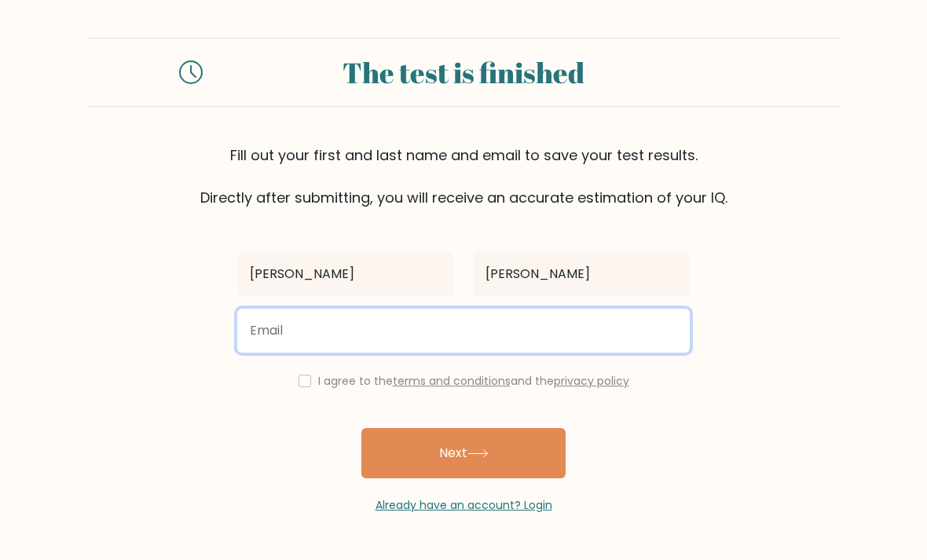
click at [365, 309] on input "email" at bounding box center [463, 331] width 452 height 44
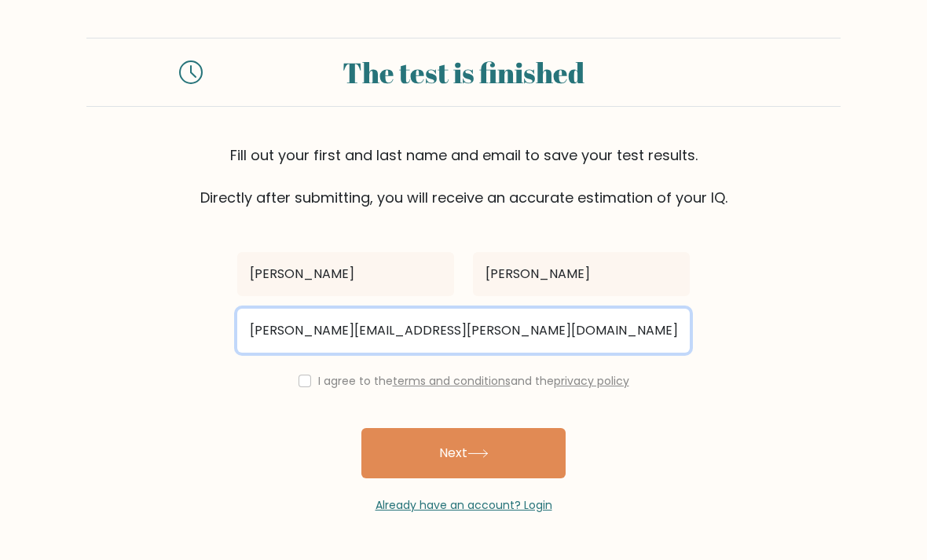
type input "[PERSON_NAME][EMAIL_ADDRESS][PERSON_NAME][DOMAIN_NAME]"
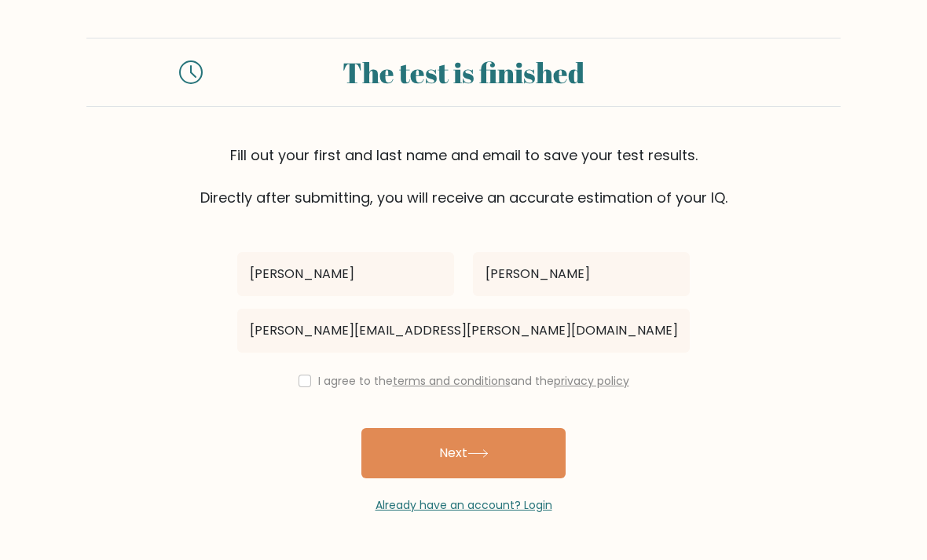
click at [298, 375] on input "checkbox" at bounding box center [304, 381] width 13 height 13
checkbox input "true"
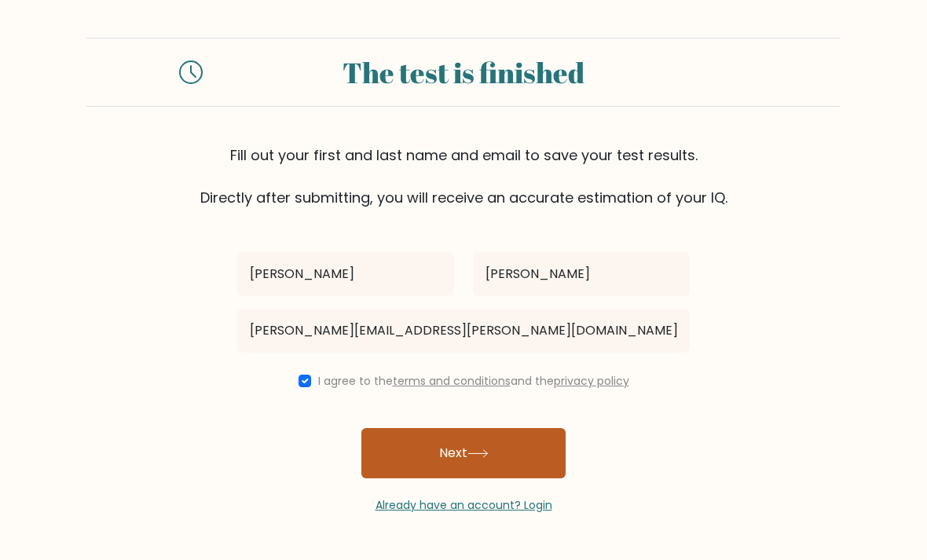
click at [481, 449] on icon at bounding box center [477, 453] width 21 height 9
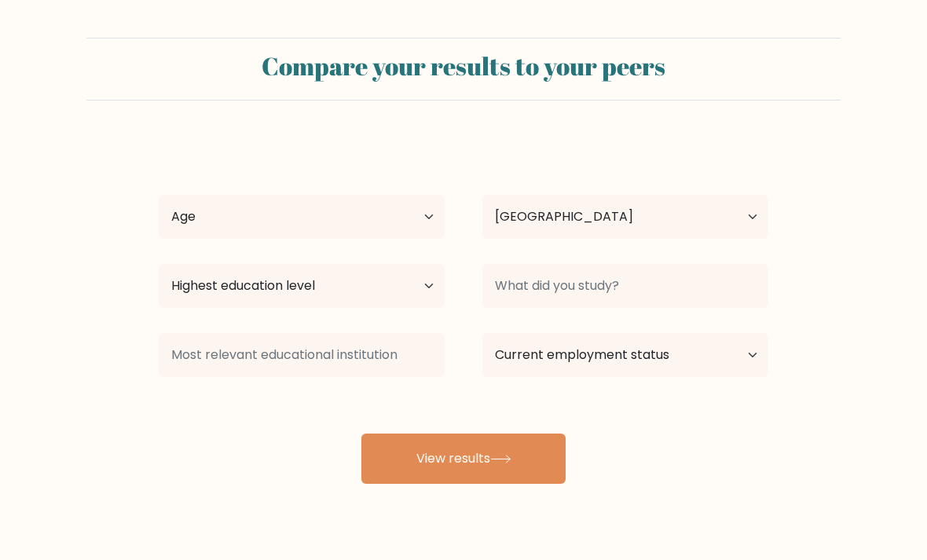
select select "PH"
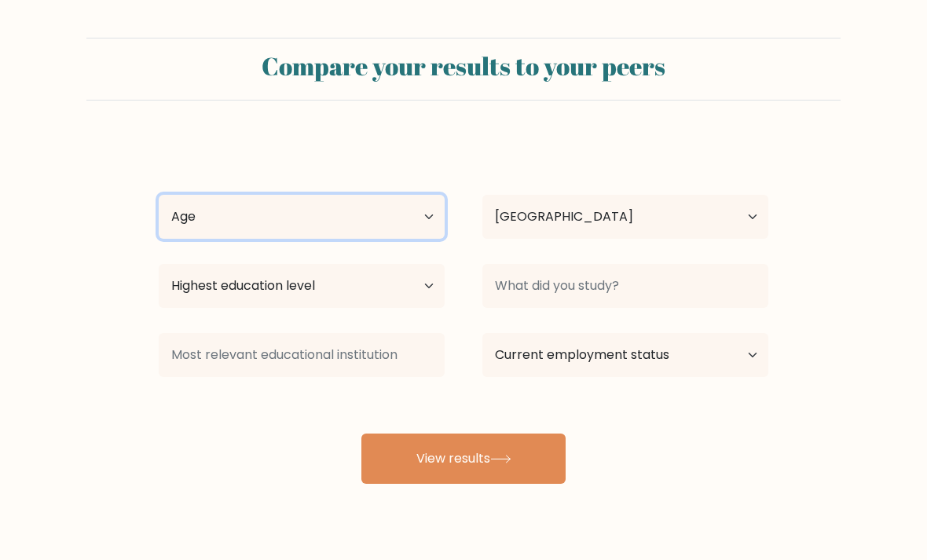
click at [417, 215] on select "Age Under [DEMOGRAPHIC_DATA] [DEMOGRAPHIC_DATA] [DEMOGRAPHIC_DATA] [DEMOGRAPHIC…" at bounding box center [302, 217] width 286 height 44
select select "25_34"
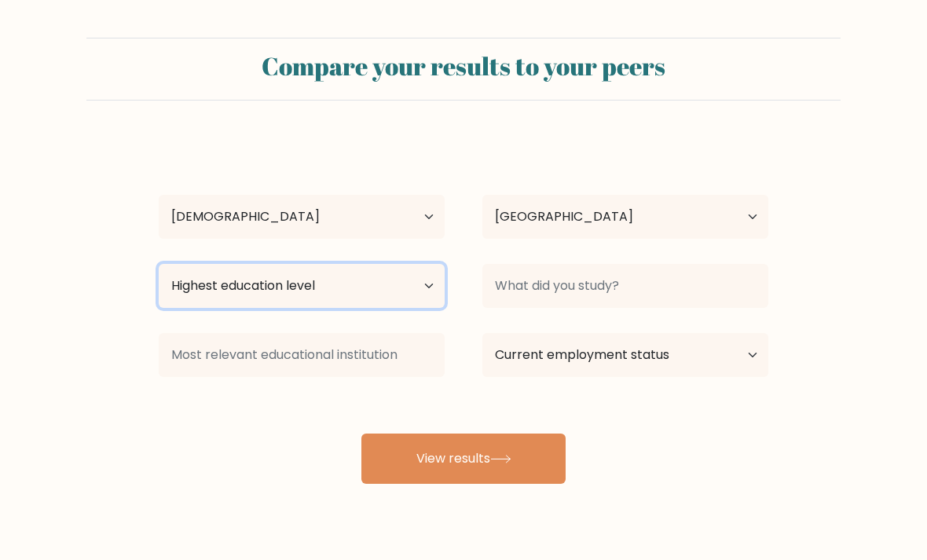
click at [397, 291] on select "Highest education level No schooling Primary Lower Secondary Upper Secondary Oc…" at bounding box center [302, 286] width 286 height 44
select select "bachelors_degree"
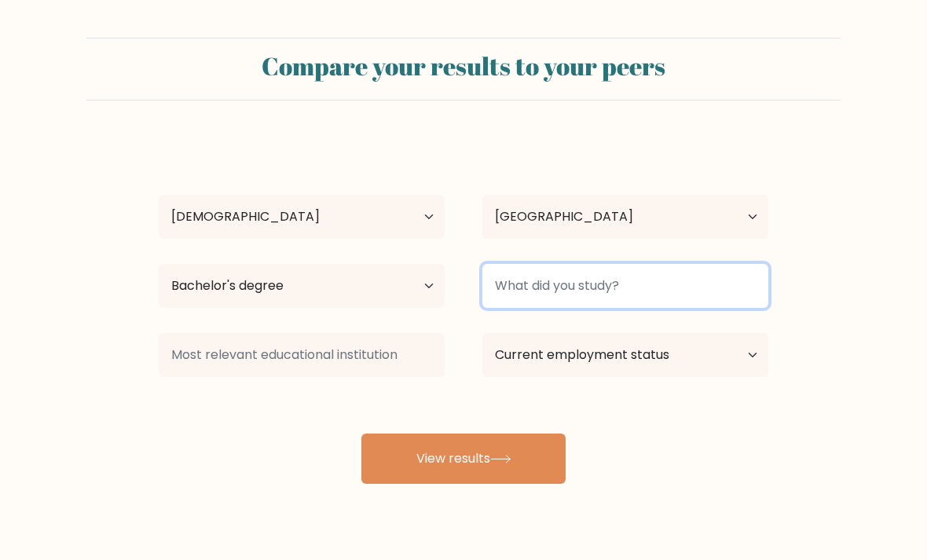
click at [736, 287] on input at bounding box center [625, 286] width 286 height 44
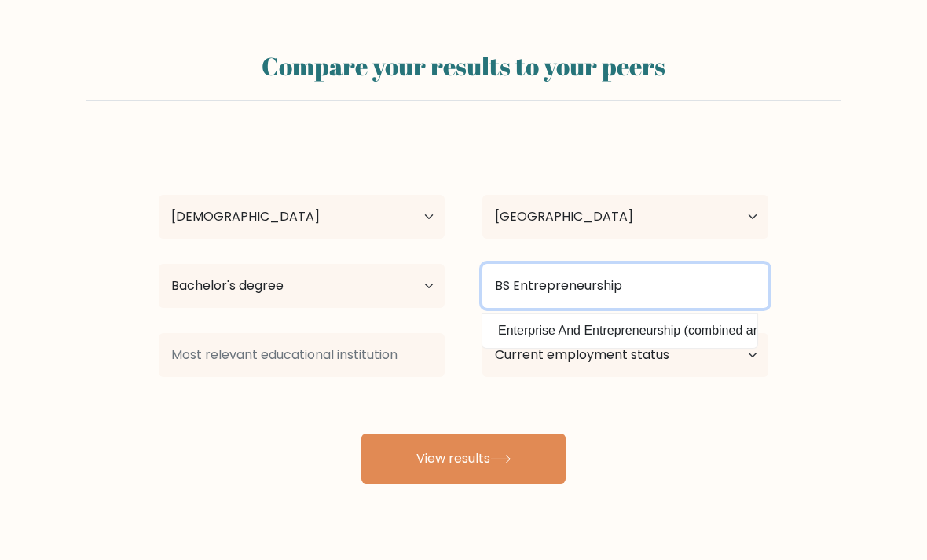
type input "BS Entrepreneurship"
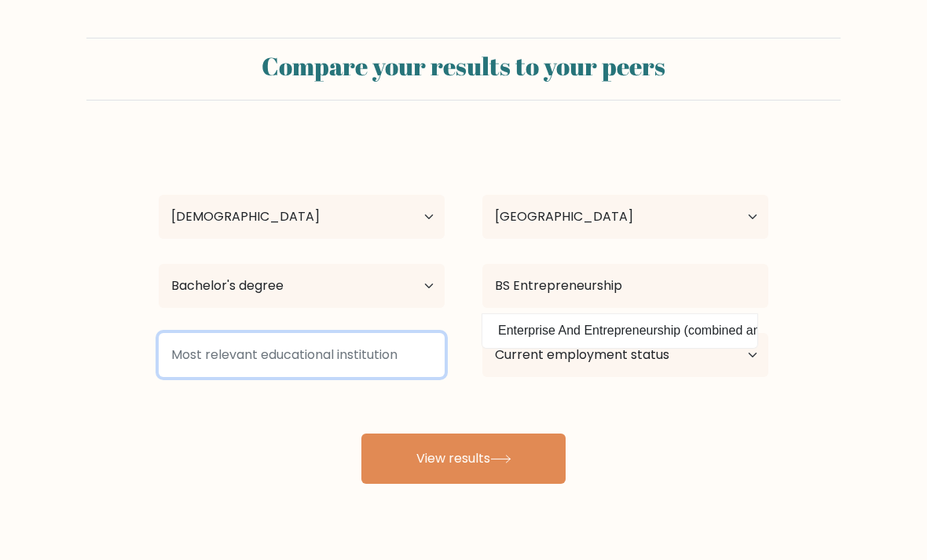
click at [353, 357] on input at bounding box center [302, 355] width 286 height 44
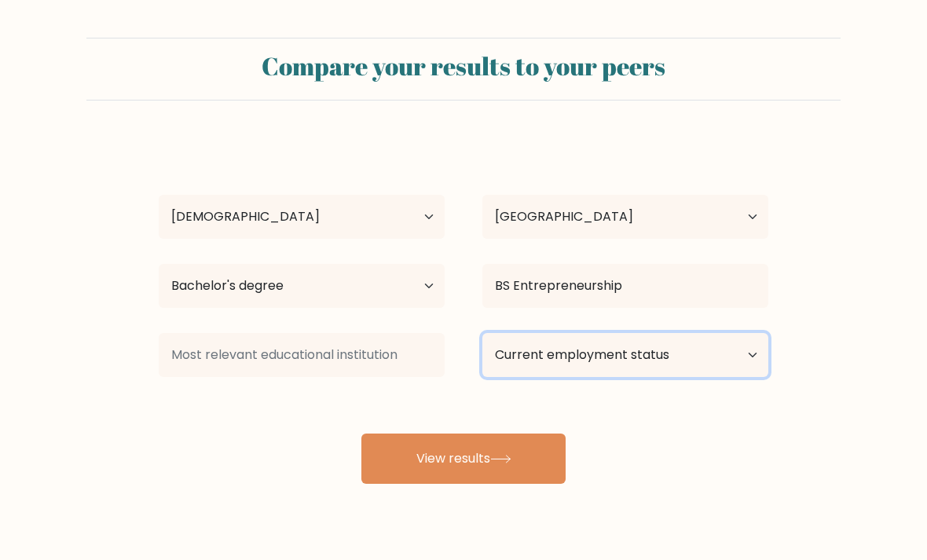
click at [736, 356] on select "Current employment status Employed Student Retired Other / prefer not to answer" at bounding box center [625, 355] width 286 height 44
click at [745, 355] on select "Current employment status Employed Student Retired Other / prefer not to answer" at bounding box center [625, 355] width 286 height 44
select select "employed"
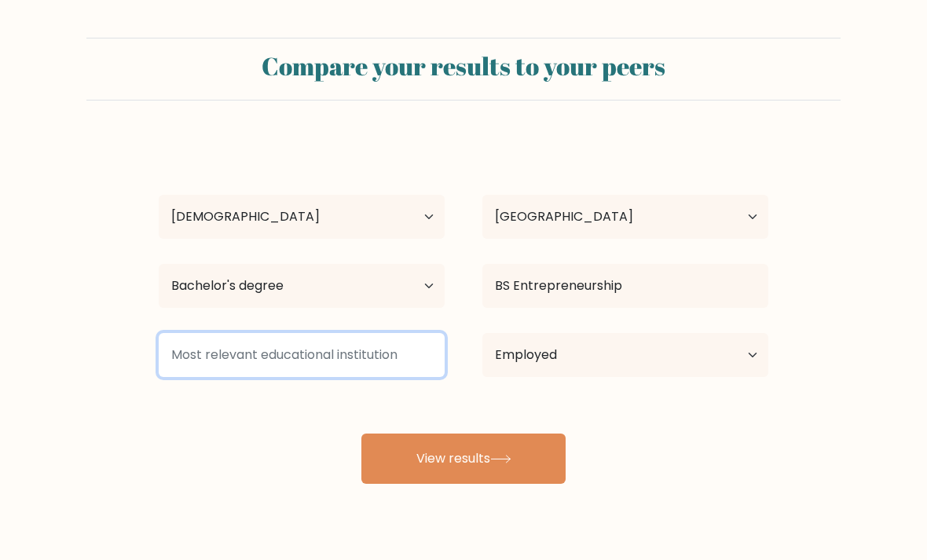
click at [347, 366] on input at bounding box center [302, 355] width 286 height 44
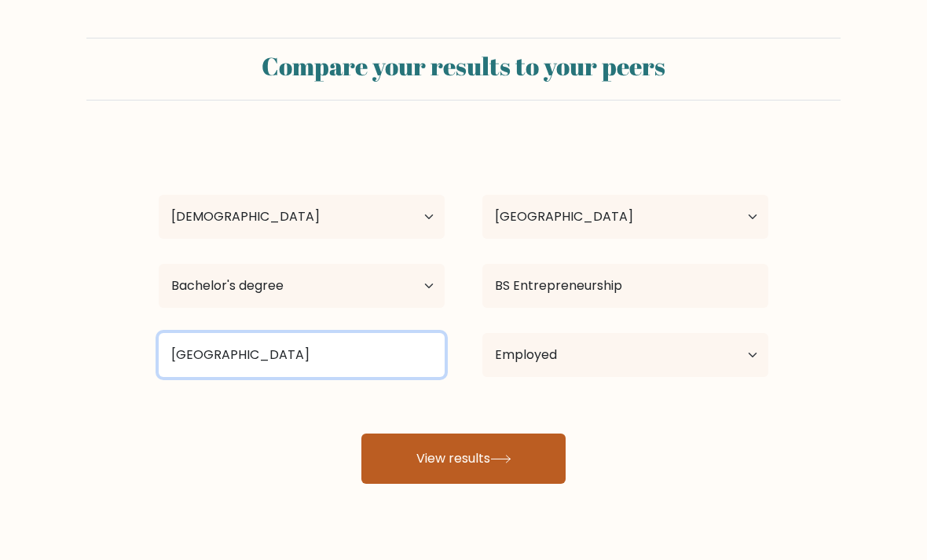
type input "[GEOGRAPHIC_DATA]"
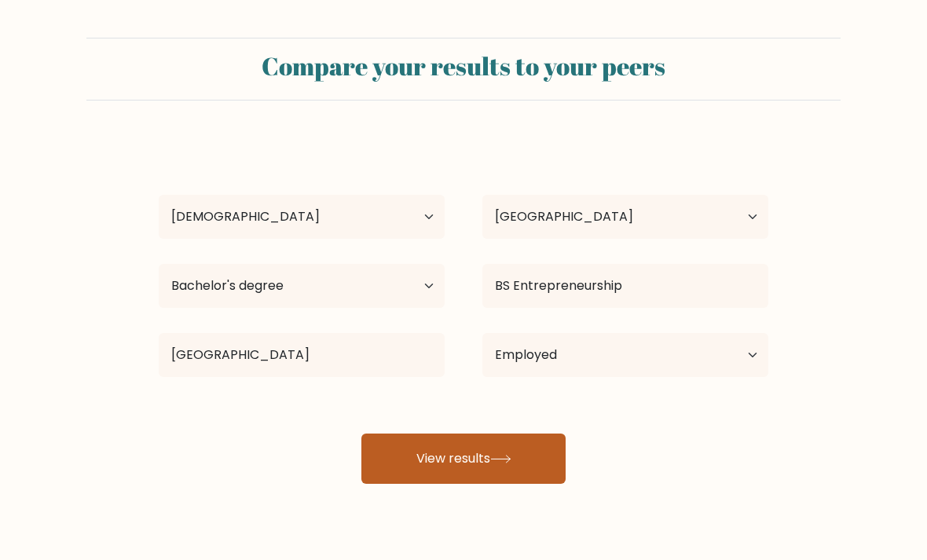
click at [510, 461] on icon at bounding box center [500, 459] width 21 height 9
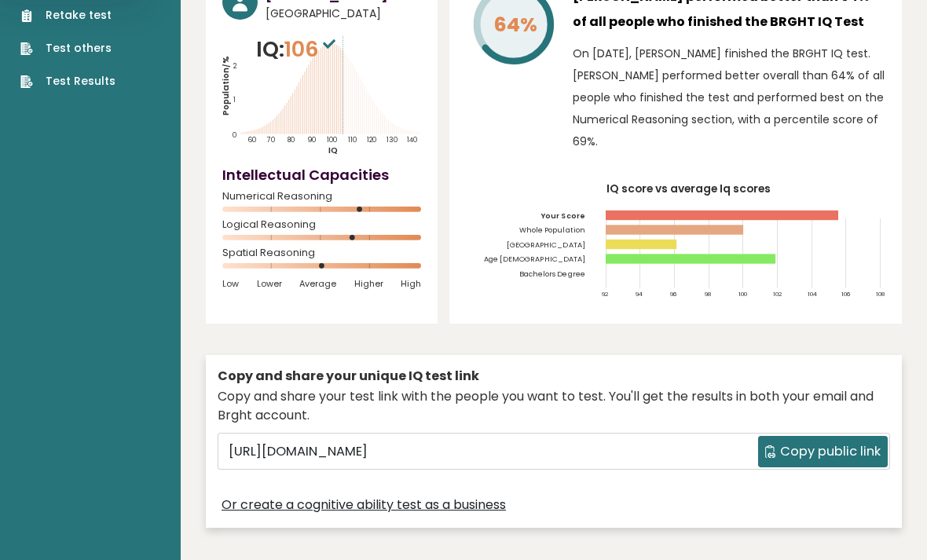
scroll to position [130, 0]
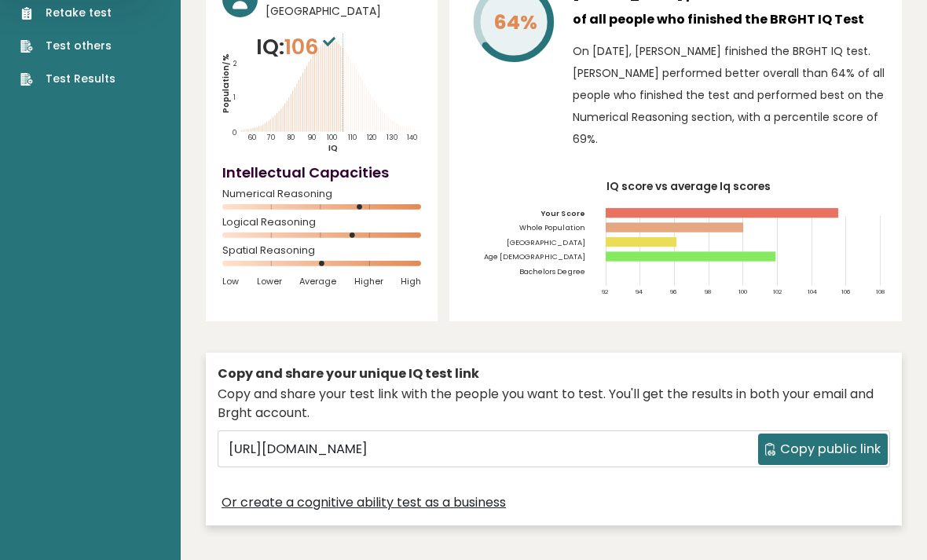
click at [835, 449] on span "Copy public link" at bounding box center [830, 449] width 101 height 19
click at [814, 451] on span "Copy public link" at bounding box center [830, 449] width 101 height 19
click at [811, 440] on span "Copy public link" at bounding box center [830, 449] width 101 height 19
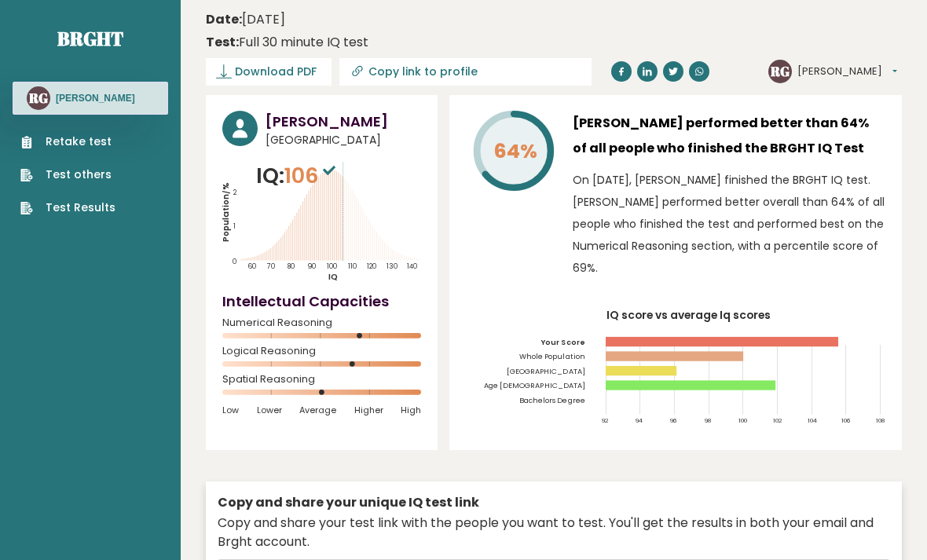
scroll to position [2, 0]
click at [277, 71] on span "Download PDF" at bounding box center [276, 72] width 82 height 16
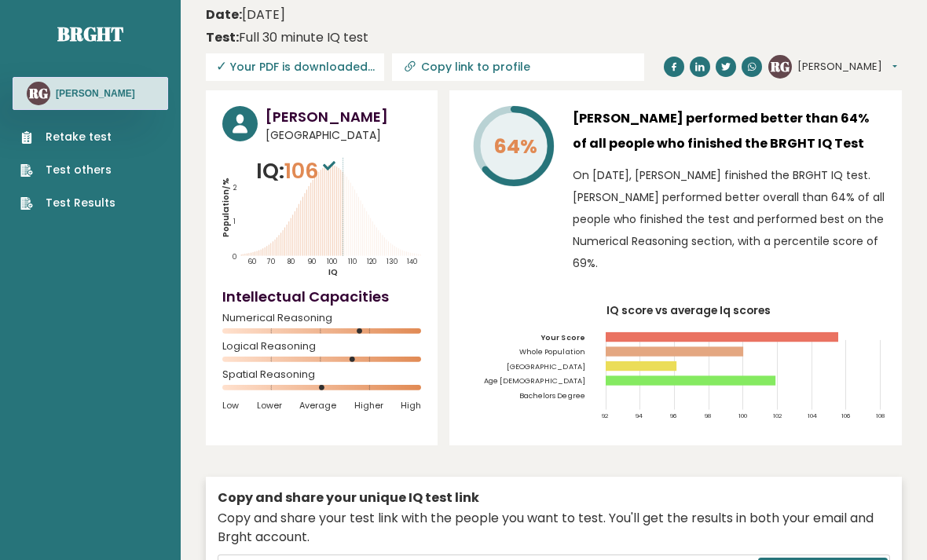
scroll to position [0, 0]
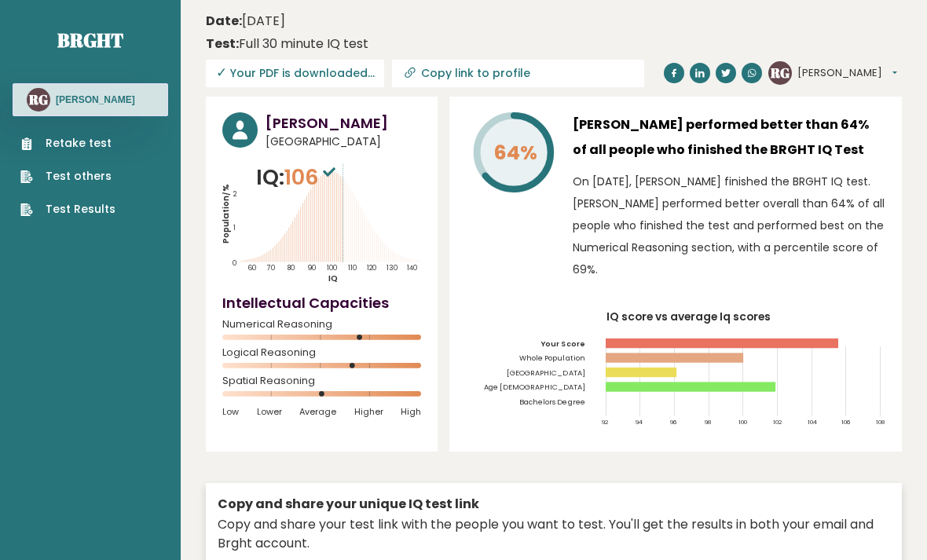
click at [315, 80] on span "✓ Your PDF is downloaded..." at bounding box center [295, 73] width 178 height 27
click at [111, 102] on h3 "Ronna Garing" at bounding box center [95, 99] width 79 height 13
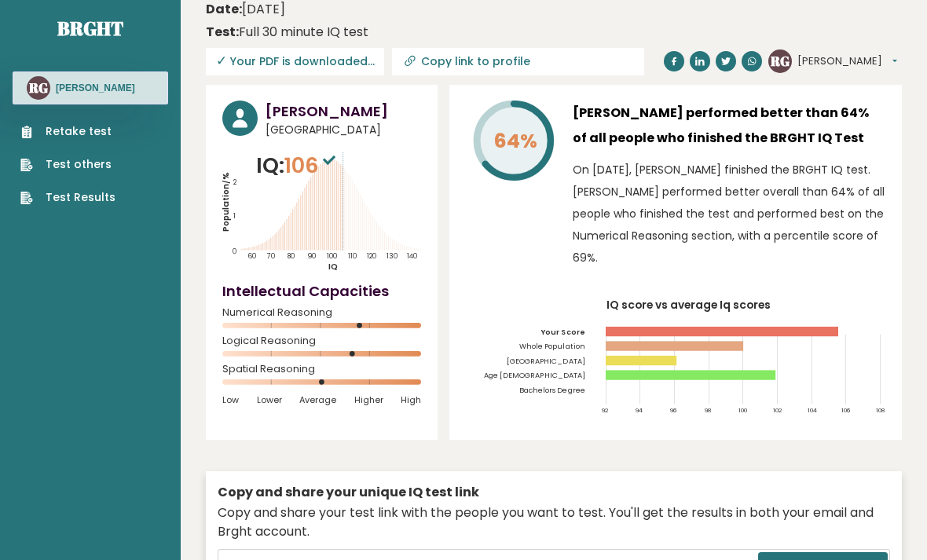
scroll to position [13, 0]
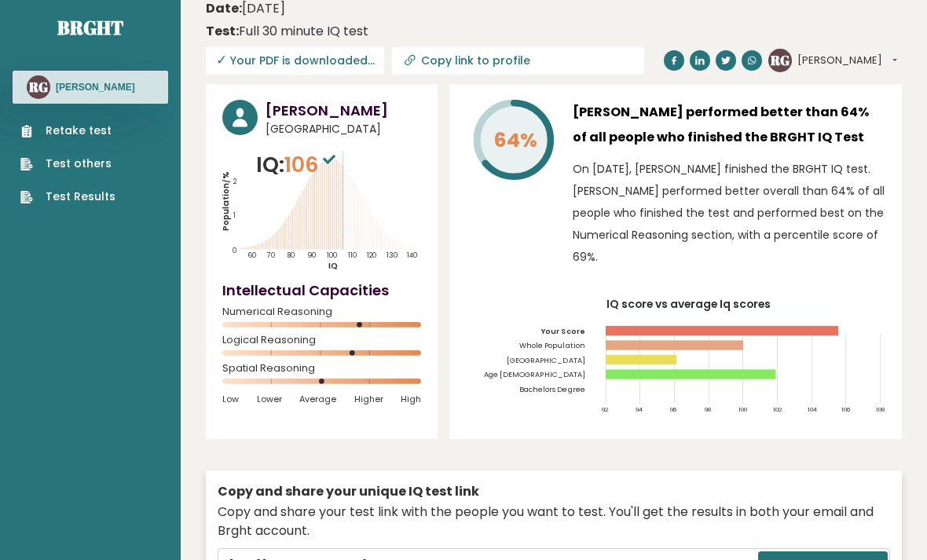
click at [309, 128] on span "[GEOGRAPHIC_DATA]" at bounding box center [342, 129] width 155 height 16
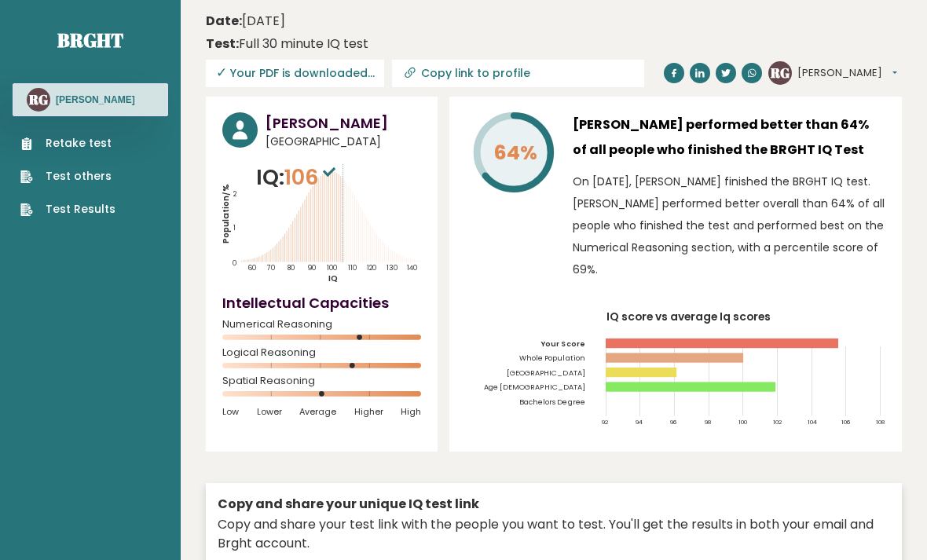
click at [816, 72] on button "[PERSON_NAME]" at bounding box center [847, 73] width 100 height 16
click at [828, 270] on p "On September 14, 2025, Ronna Garing finished the BRGHT IQ test. Ronna performed…" at bounding box center [728, 225] width 313 height 110
